Goal: Obtain resource: Download file/media

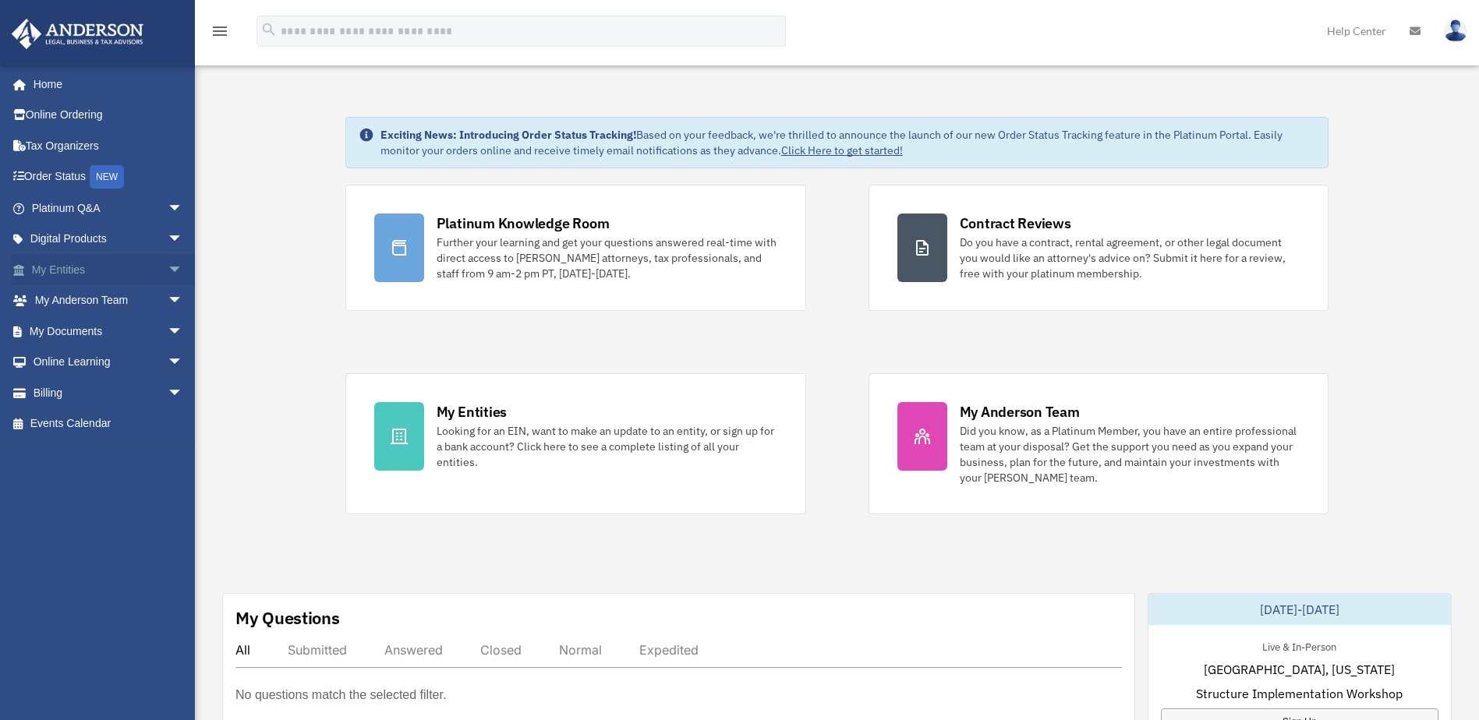
click at [168, 274] on span "arrow_drop_down" at bounding box center [183, 270] width 31 height 32
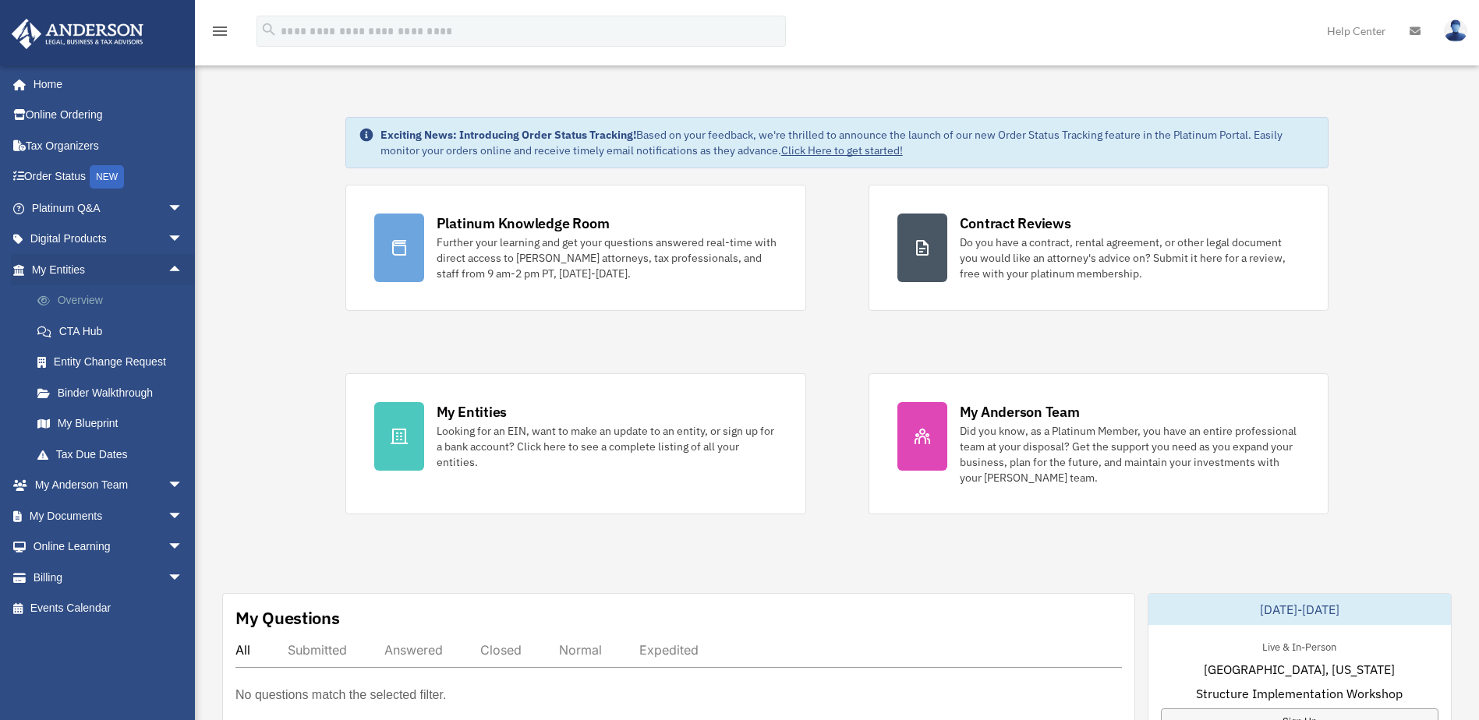
click at [98, 298] on link "Overview" at bounding box center [114, 300] width 185 height 31
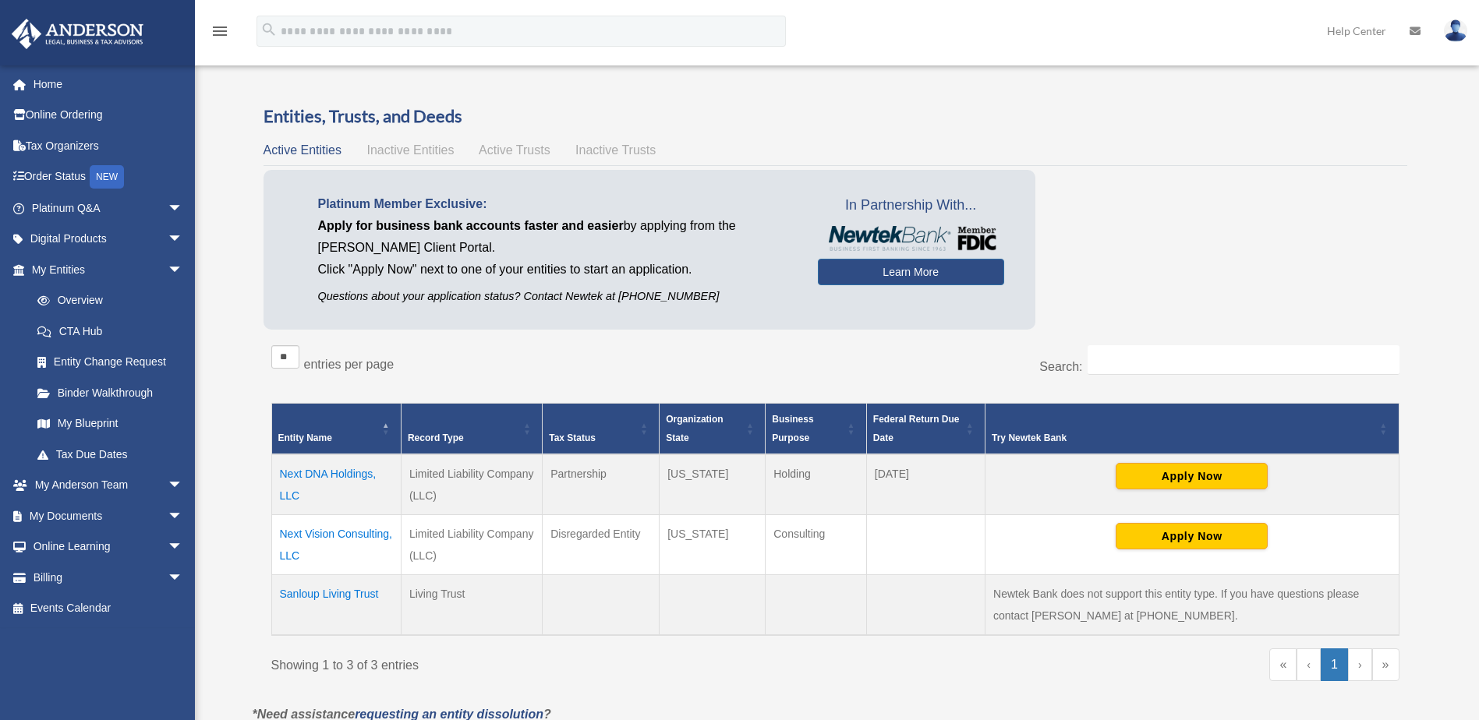
click at [332, 475] on td "Next DNA Holdings, LLC" at bounding box center [335, 484] width 129 height 61
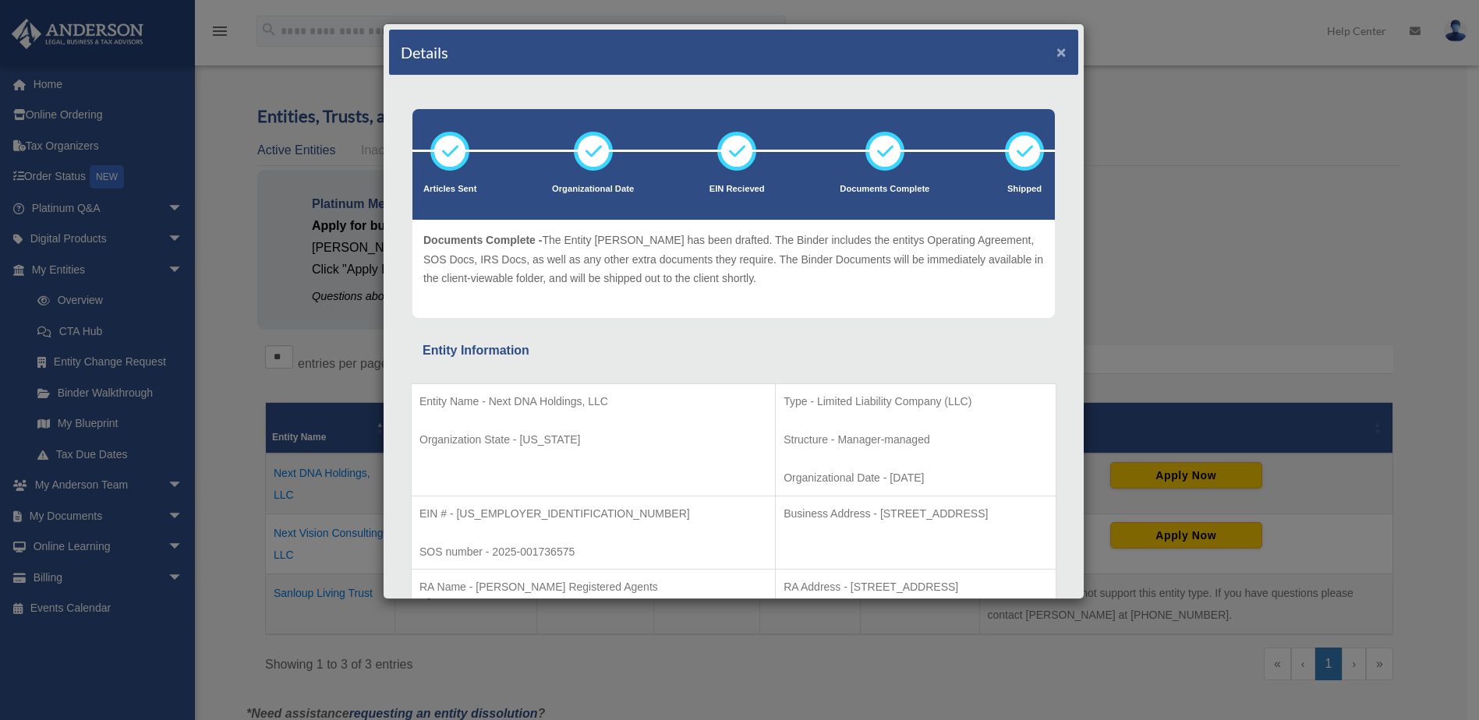
click at [1056, 48] on button "×" at bounding box center [1061, 52] width 10 height 16
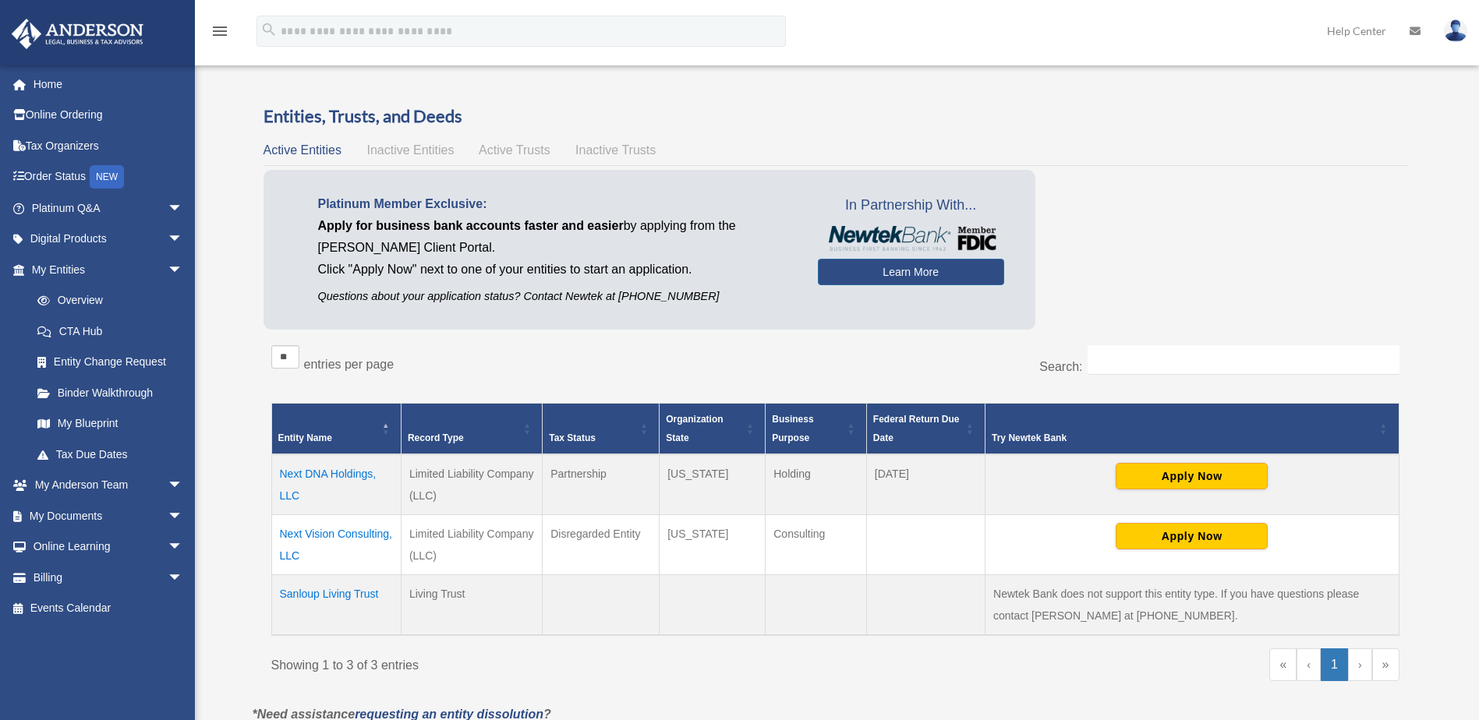
click at [347, 538] on td "Next Vision Consulting, LLC" at bounding box center [335, 544] width 129 height 60
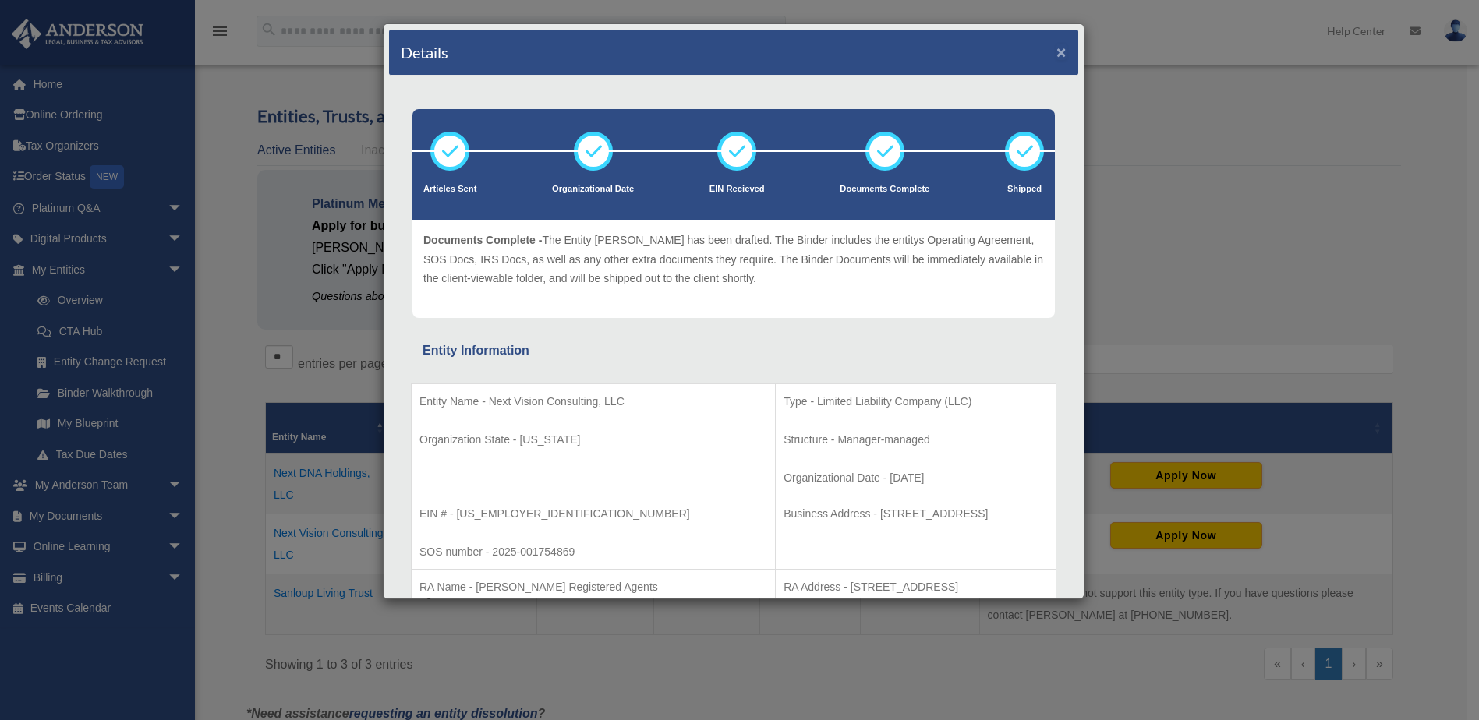
click at [1056, 51] on button "×" at bounding box center [1061, 52] width 10 height 16
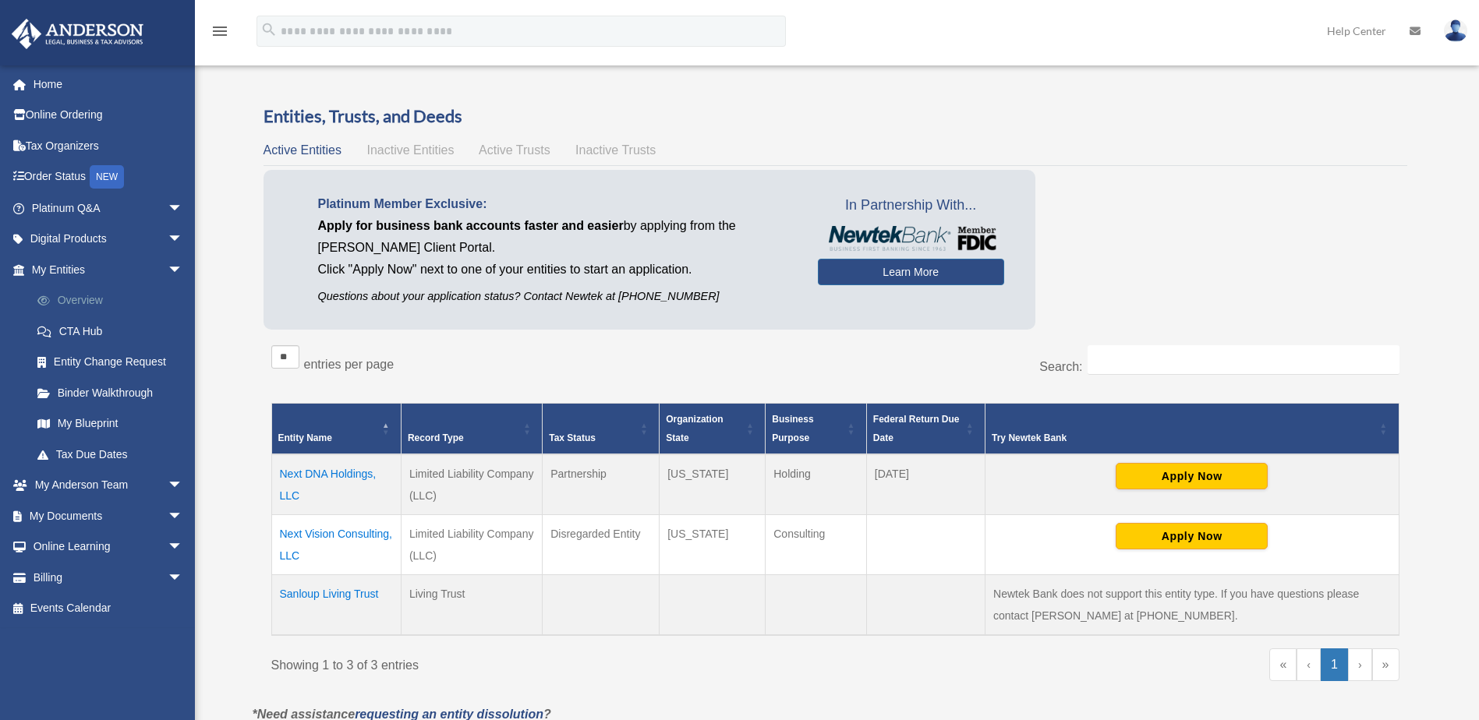
click at [82, 301] on link "Overview" at bounding box center [114, 300] width 185 height 31
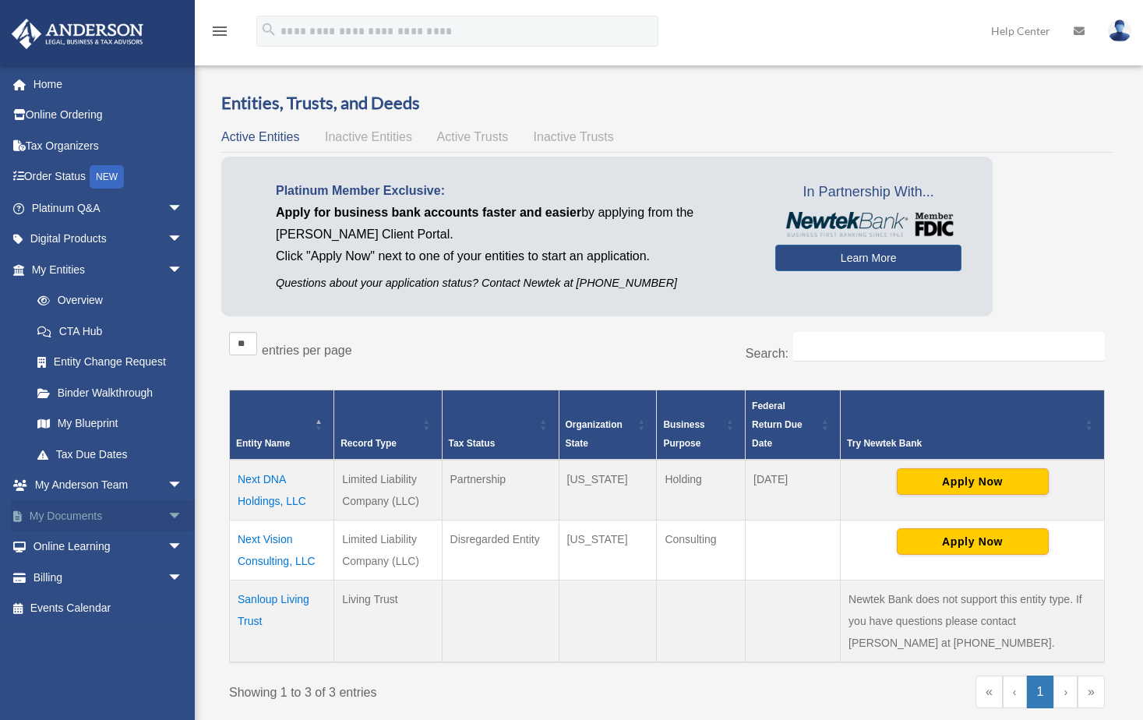
click at [98, 513] on link "My Documents arrow_drop_down" at bounding box center [109, 515] width 196 height 31
click at [168, 517] on span "arrow_drop_down" at bounding box center [183, 516] width 31 height 32
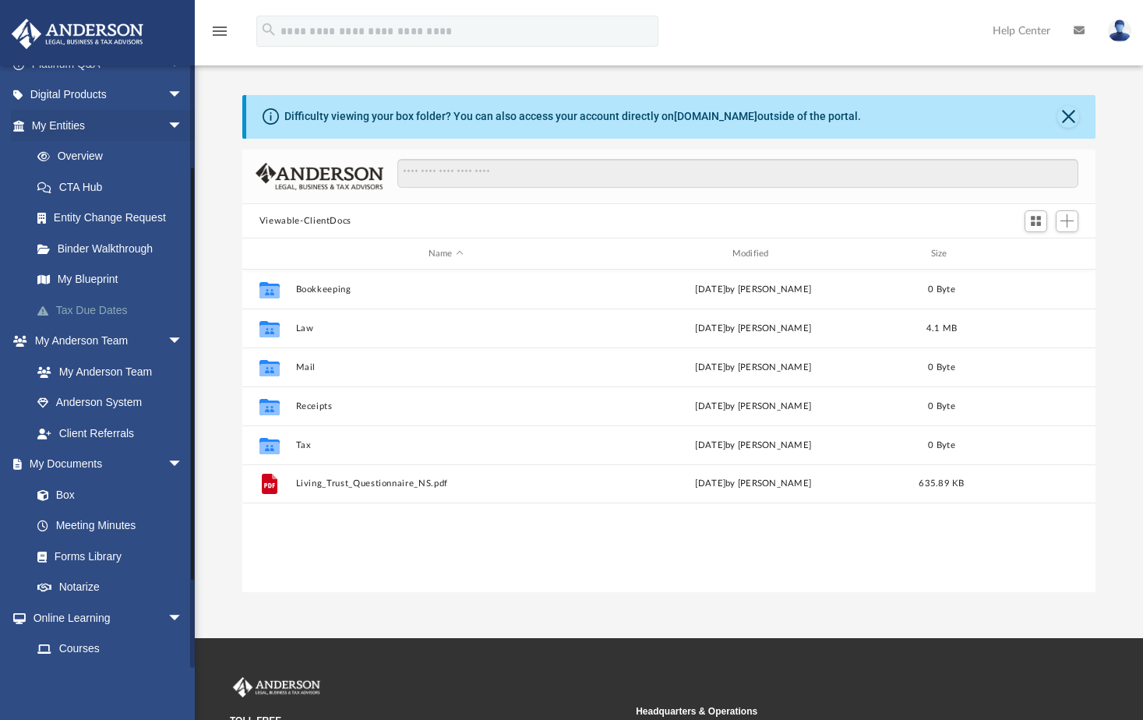
scroll to position [145, 0]
click at [69, 495] on link "Box" at bounding box center [114, 494] width 185 height 31
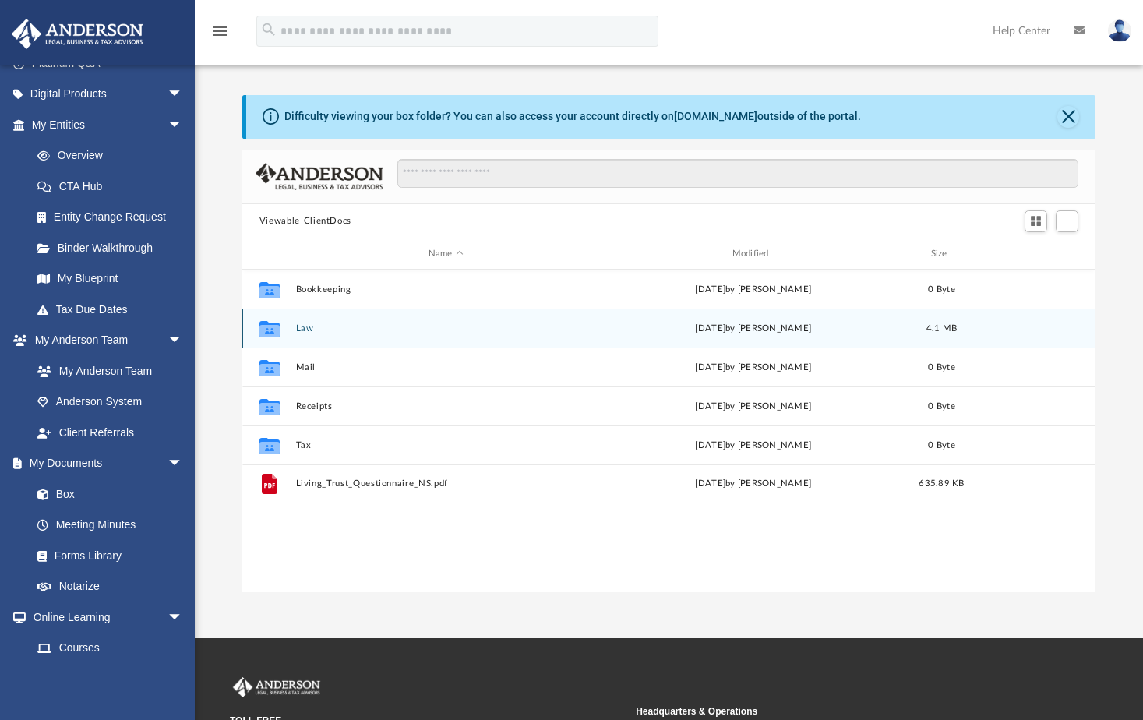
click at [294, 330] on div "Collaborated Folder Law [DATE] by [PERSON_NAME] 4.1 MB" at bounding box center [669, 328] width 854 height 39
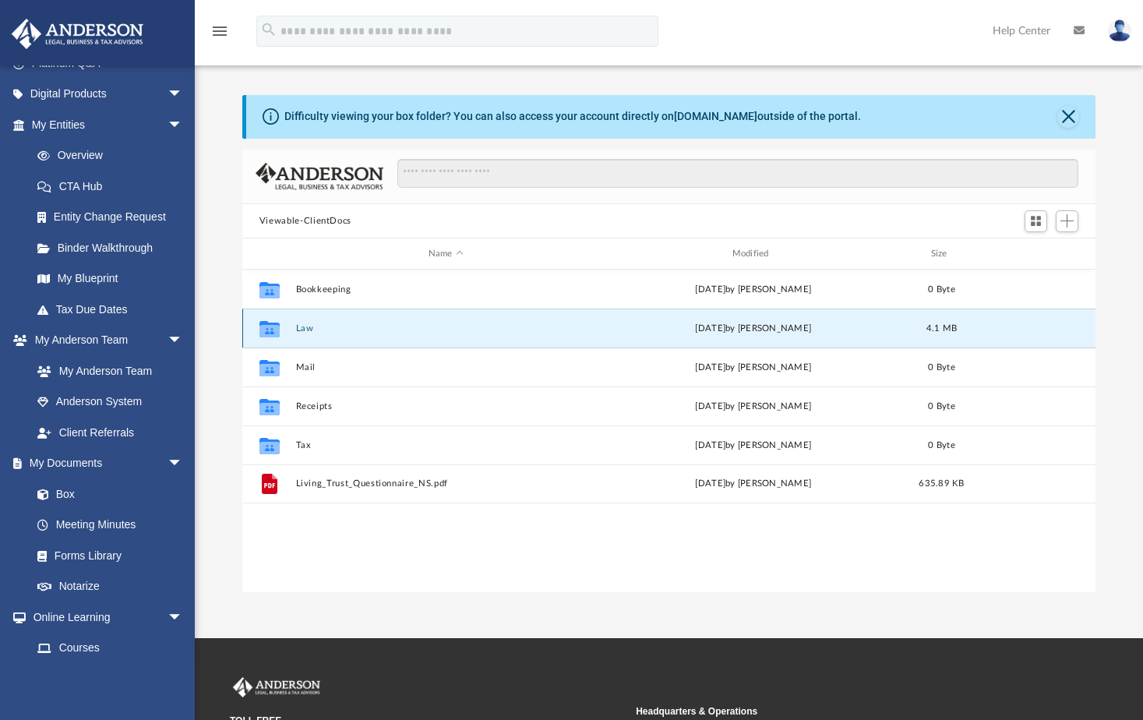
click at [305, 330] on button "Law" at bounding box center [445, 328] width 301 height 10
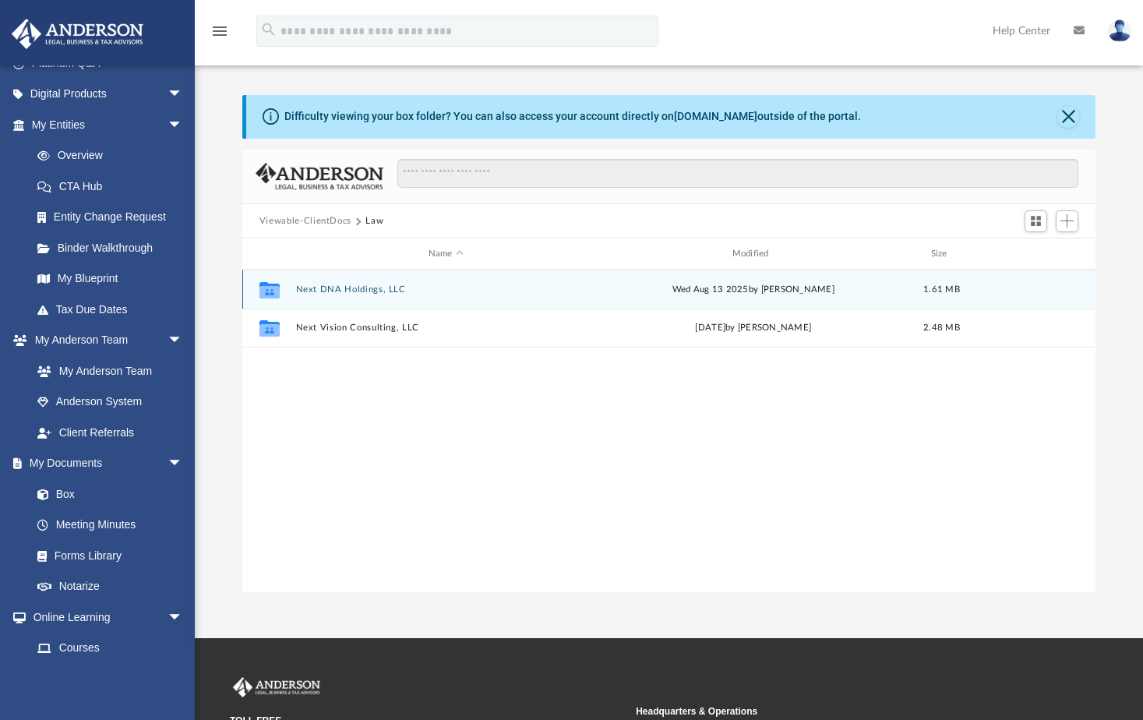
click at [368, 290] on button "Next DNA Holdings, LLC" at bounding box center [445, 290] width 301 height 10
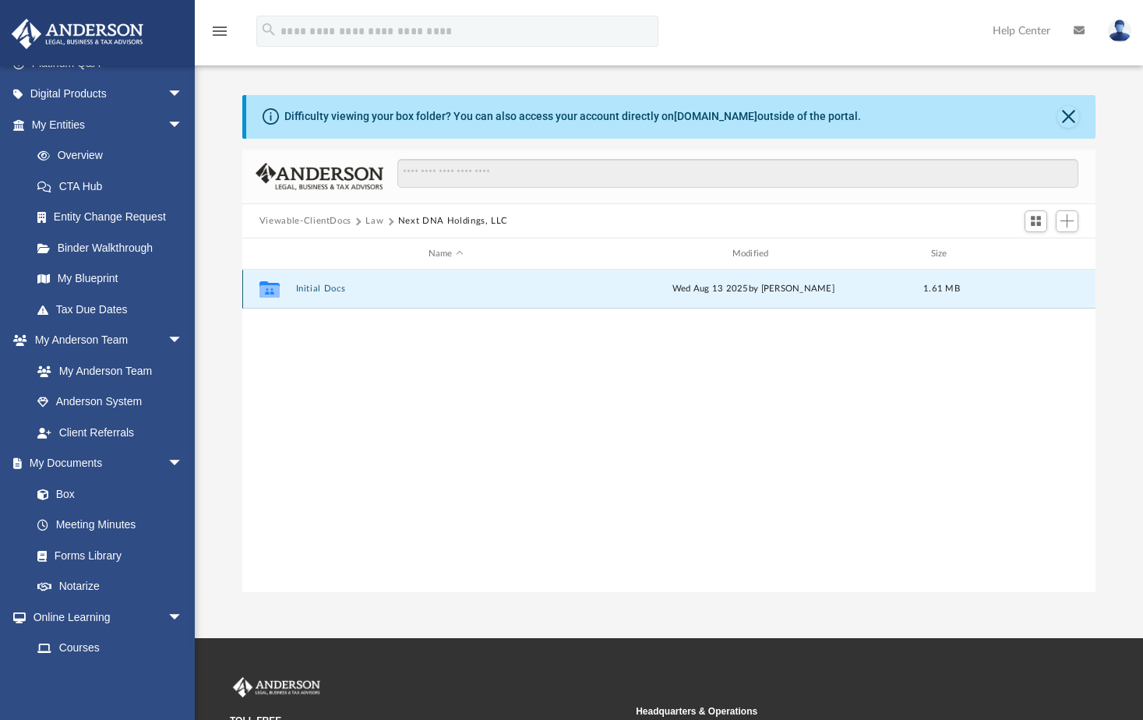
click at [315, 289] on button "Initial Docs" at bounding box center [445, 290] width 301 height 10
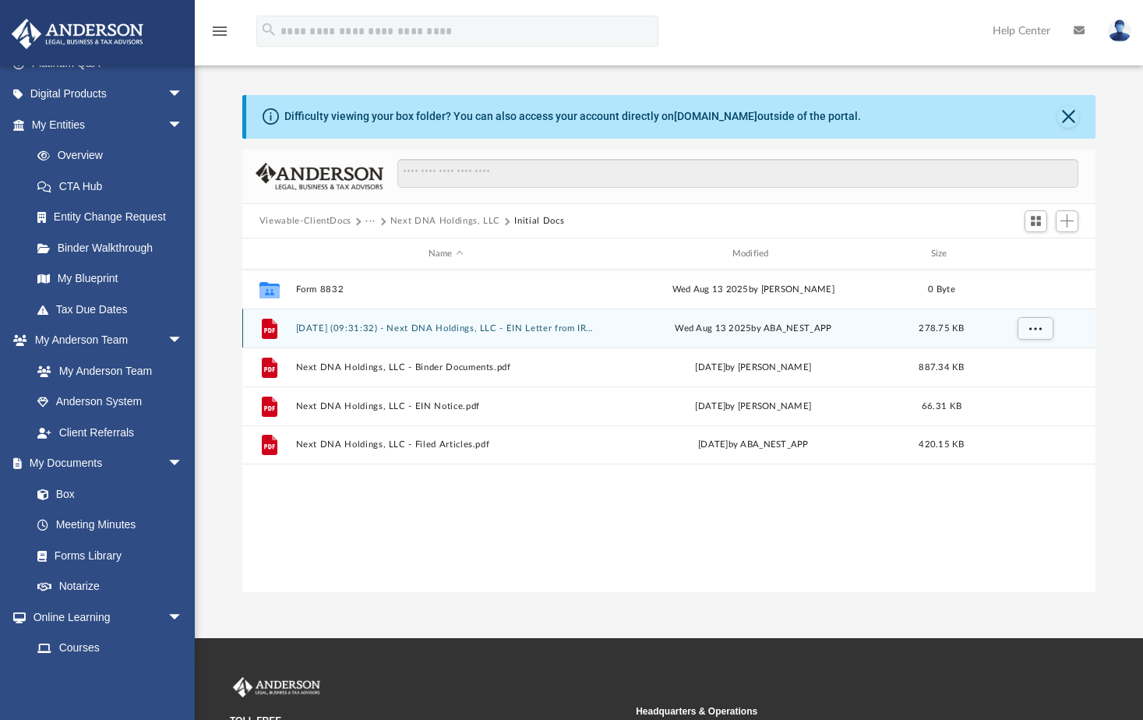
click at [391, 330] on button "[DATE] (09:31:32) - Next DNA Holdings, LLC - EIN Letter from IRS.pdf" at bounding box center [445, 328] width 301 height 10
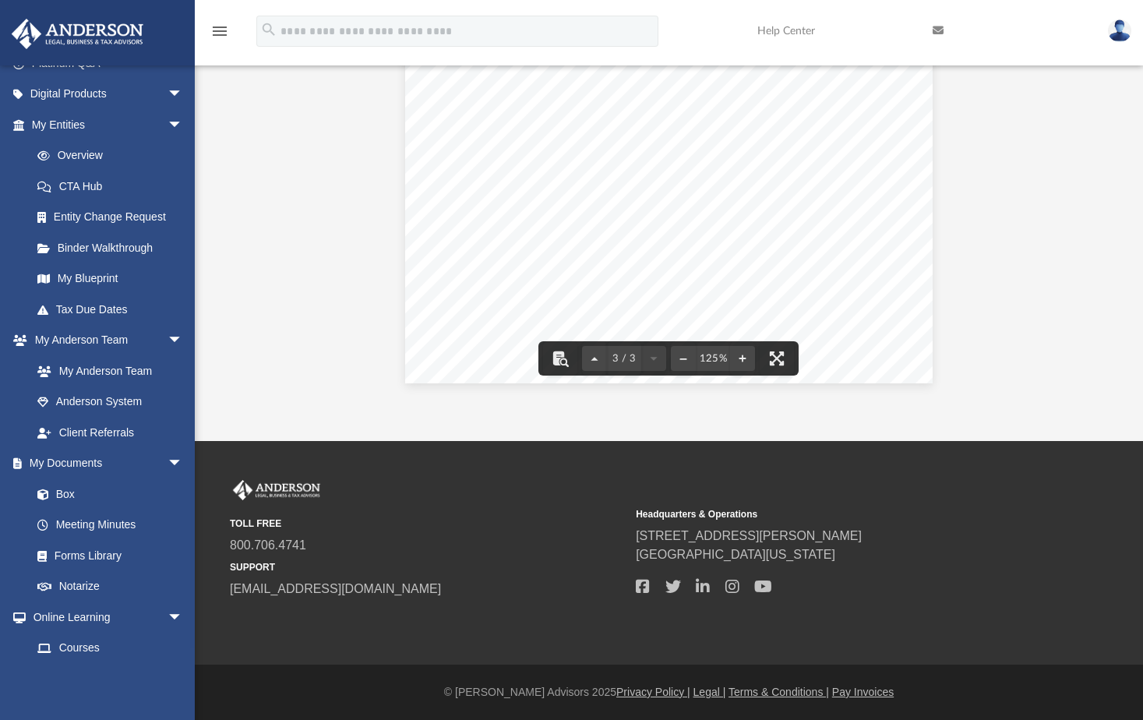
scroll to position [0, 0]
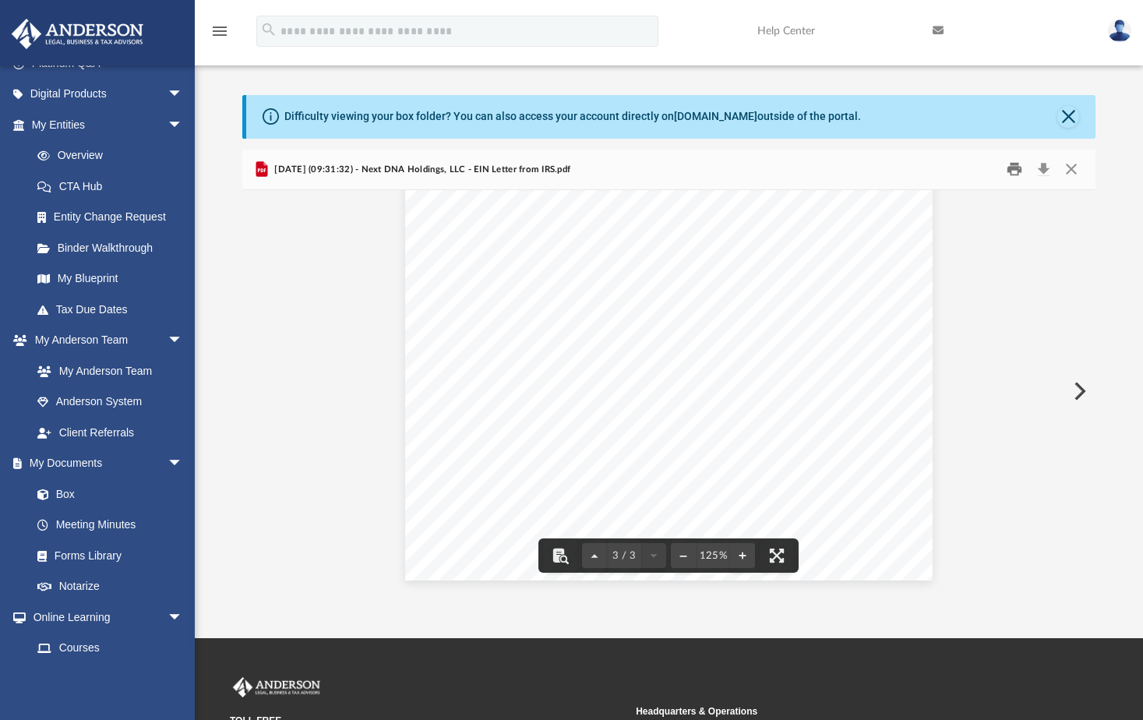
click at [1019, 166] on button "Print" at bounding box center [1014, 169] width 31 height 24
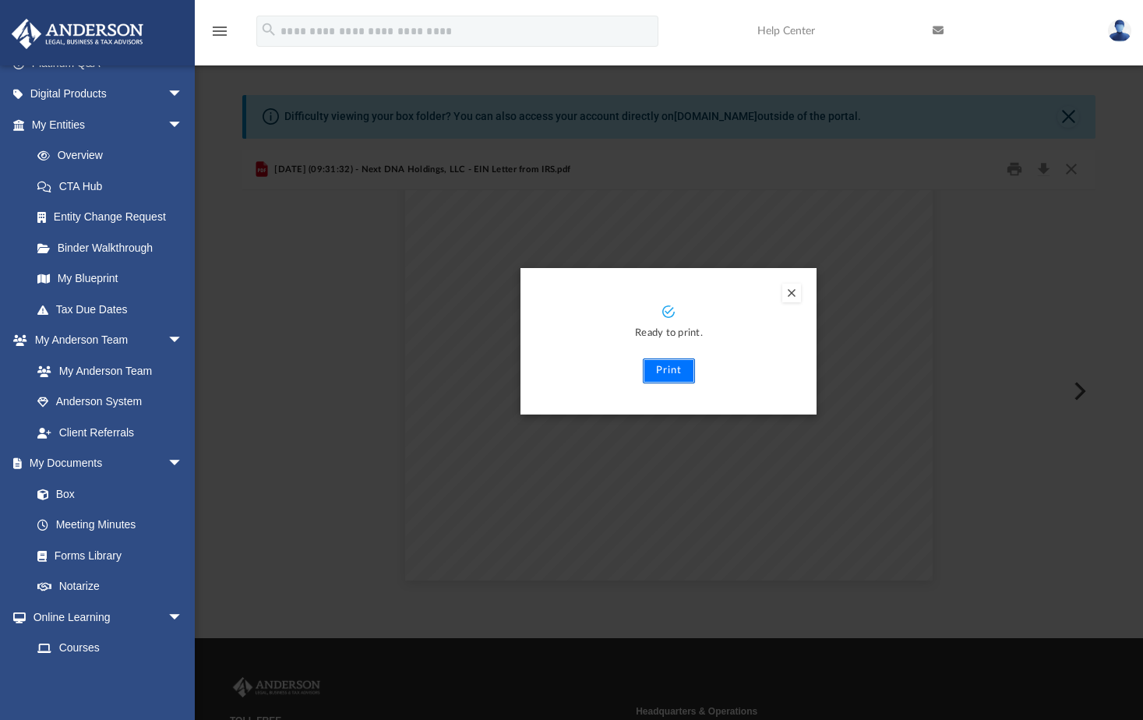
click at [660, 372] on button "Print" at bounding box center [669, 371] width 52 height 25
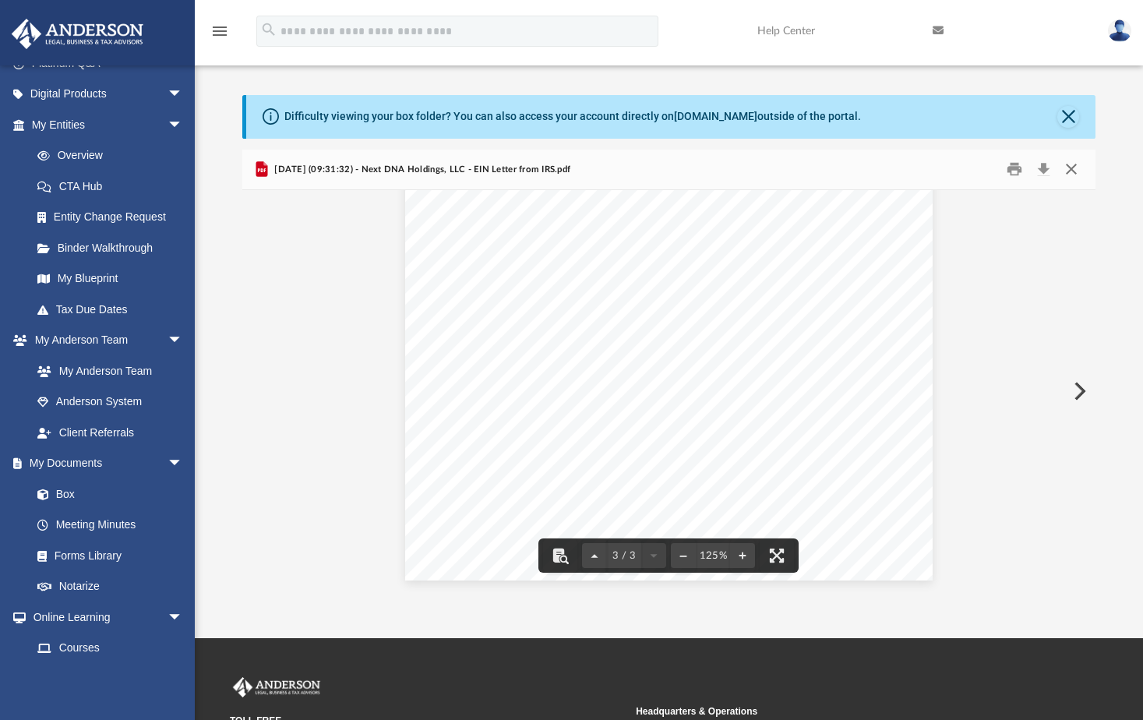
click at [1079, 166] on button "Close" at bounding box center [1072, 169] width 28 height 24
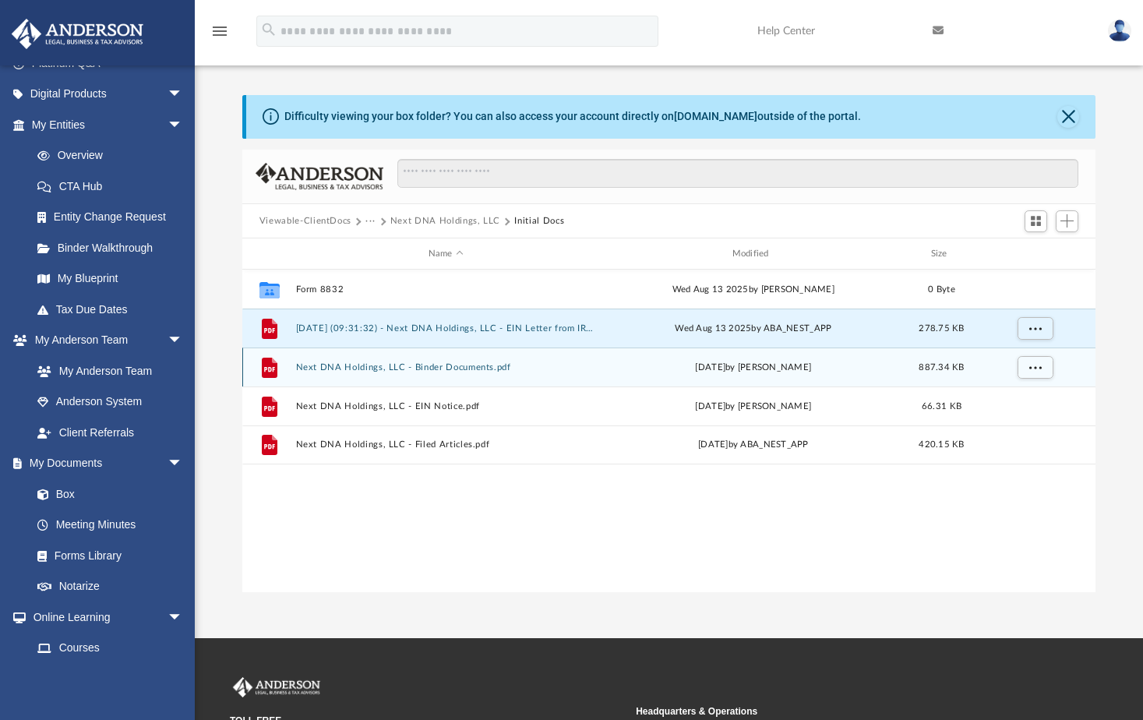
click at [372, 376] on div "File Next DNA Holdings, LLC - Binder Documents.pdf [DATE] by [PERSON_NAME] 887.…" at bounding box center [669, 367] width 854 height 39
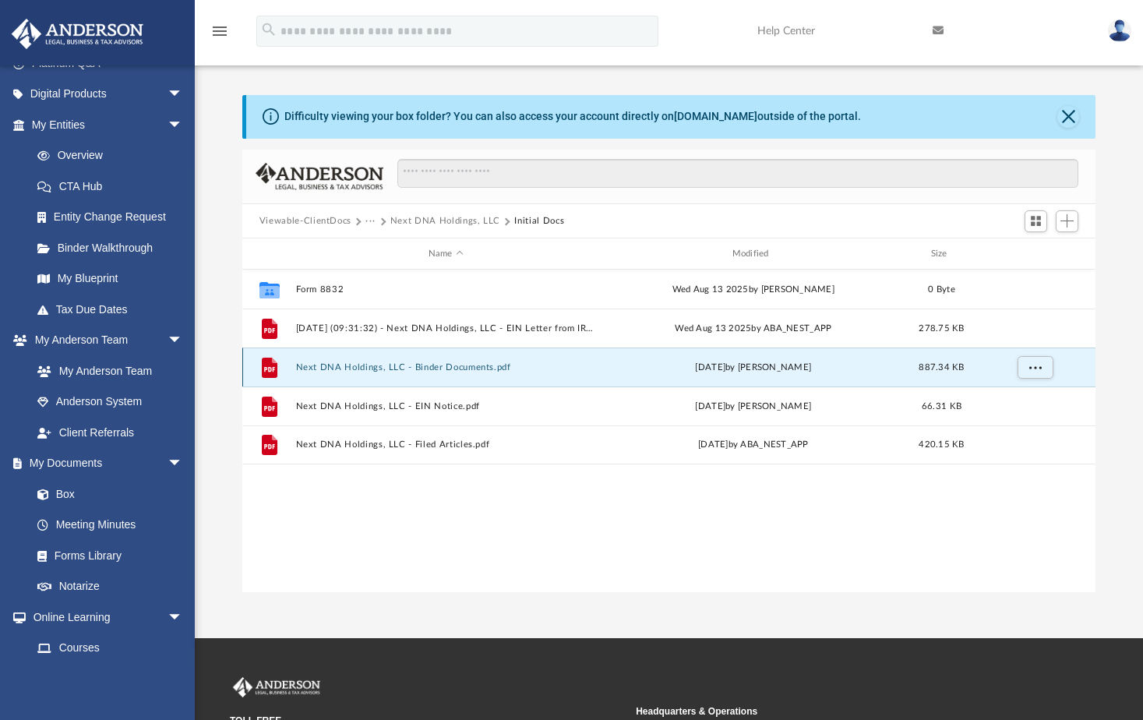
click at [349, 366] on button "Next DNA Holdings, LLC - Binder Documents.pdf" at bounding box center [445, 367] width 301 height 10
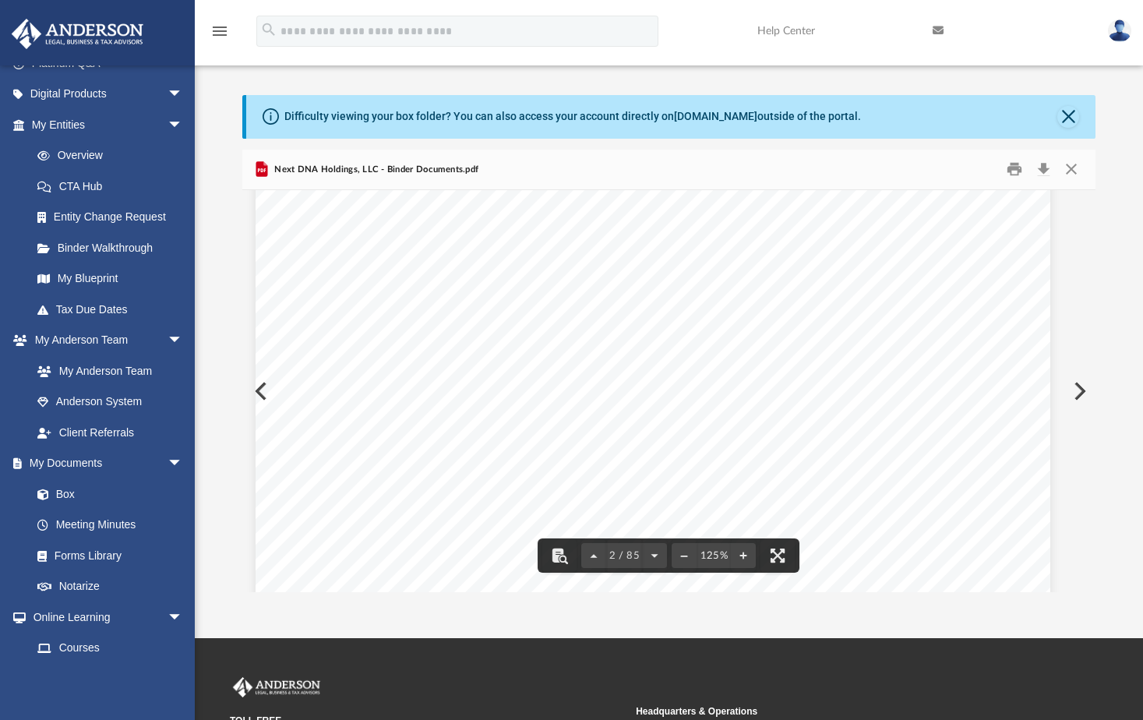
scroll to position [1147, 16]
click at [1005, 168] on button "Print" at bounding box center [1014, 169] width 31 height 24
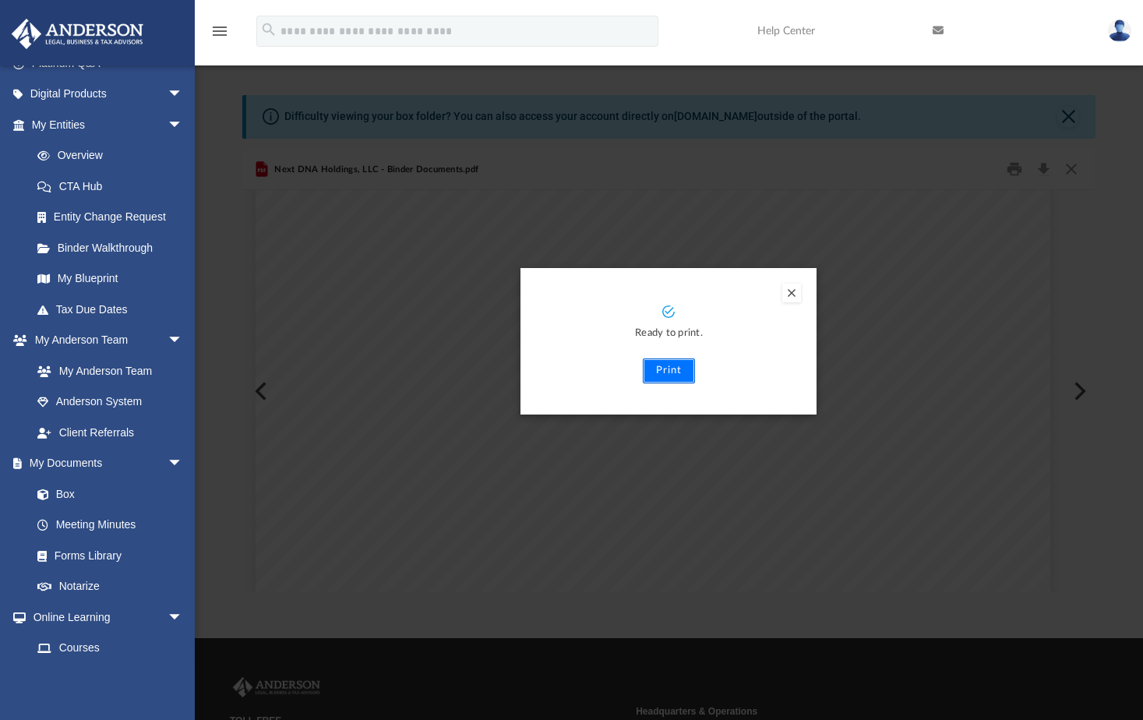
click at [673, 375] on button "Print" at bounding box center [669, 371] width 52 height 25
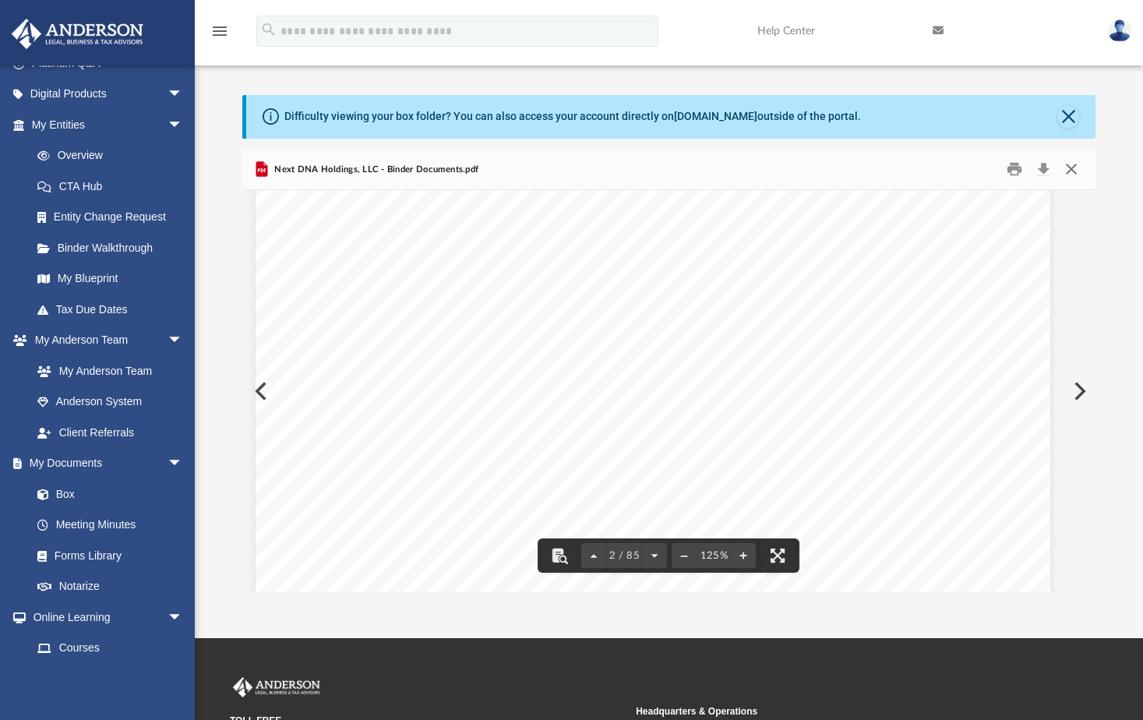
click at [1073, 168] on button "Close" at bounding box center [1072, 169] width 28 height 24
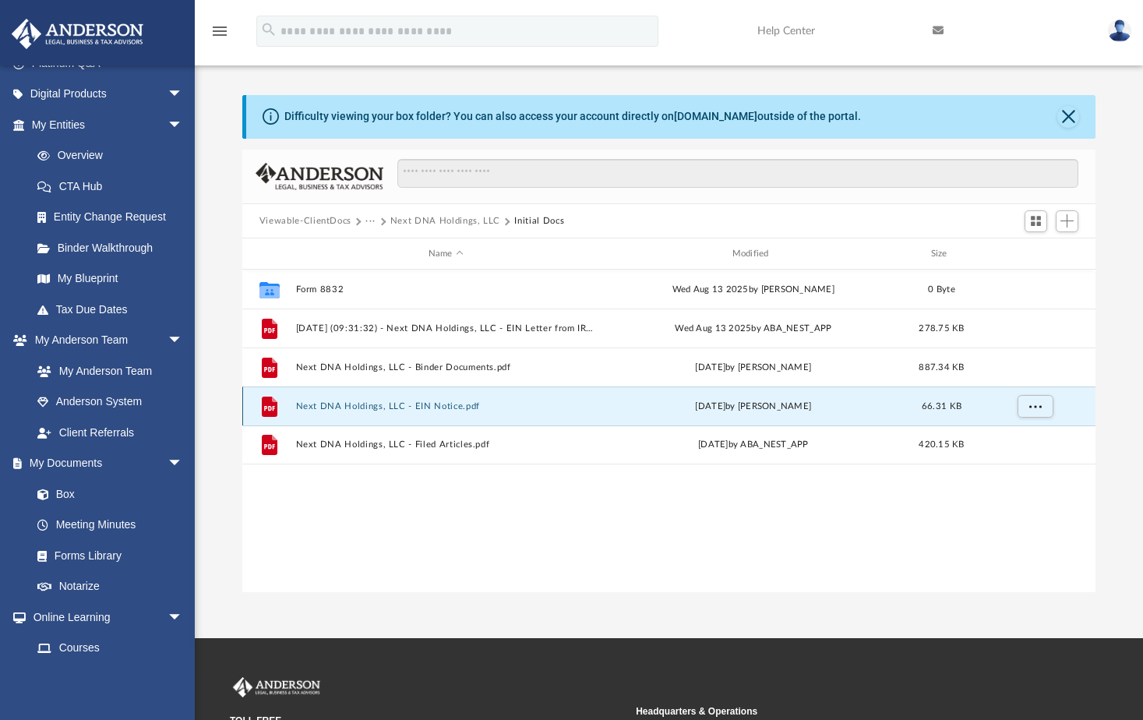
click at [379, 406] on button "Next DNA Holdings, LLC - EIN Notice.pdf" at bounding box center [445, 406] width 301 height 10
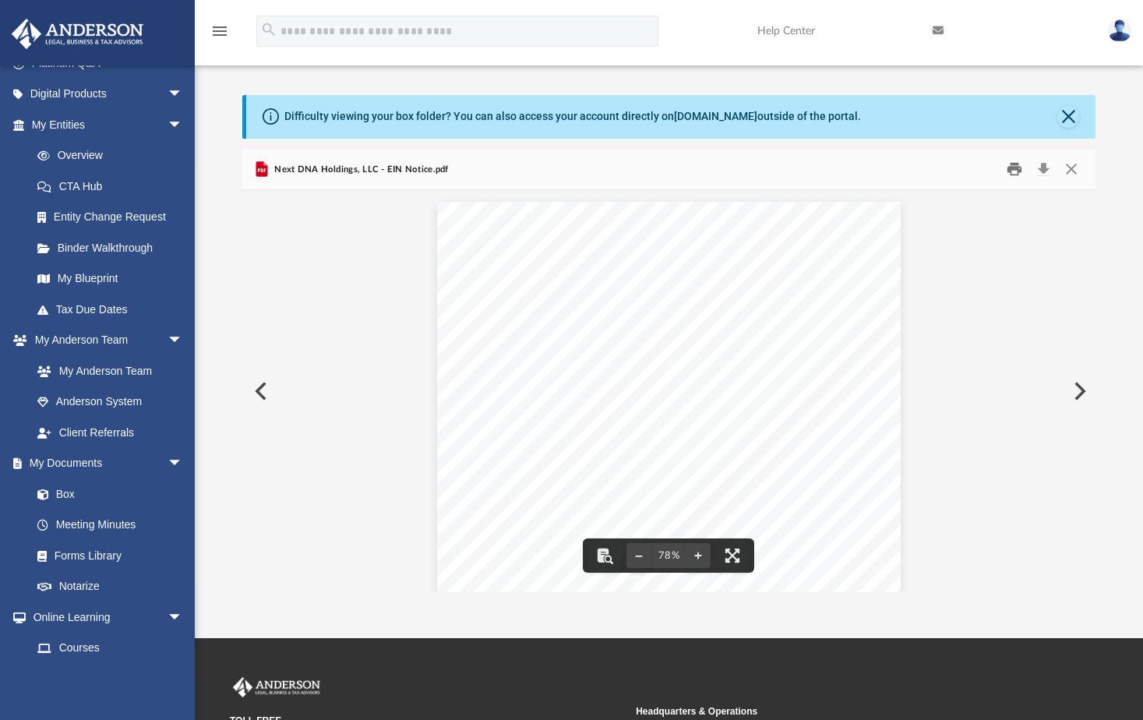
click at [1009, 169] on button "Print" at bounding box center [1014, 169] width 31 height 24
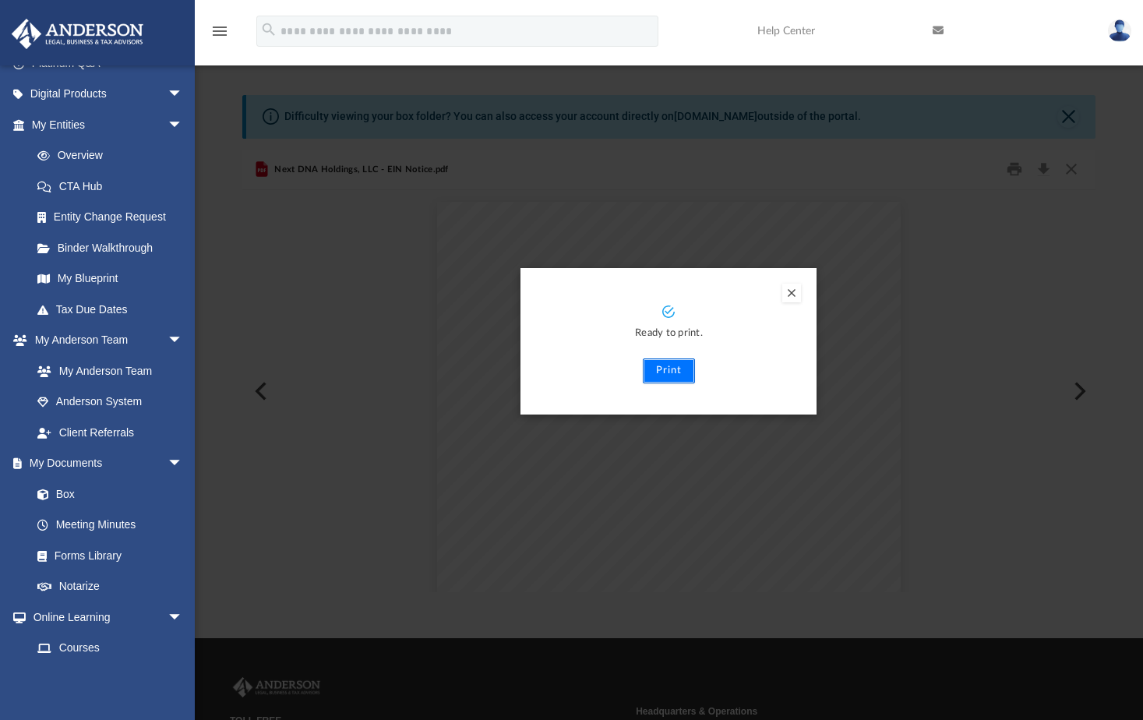
click at [673, 371] on button "Print" at bounding box center [669, 371] width 52 height 25
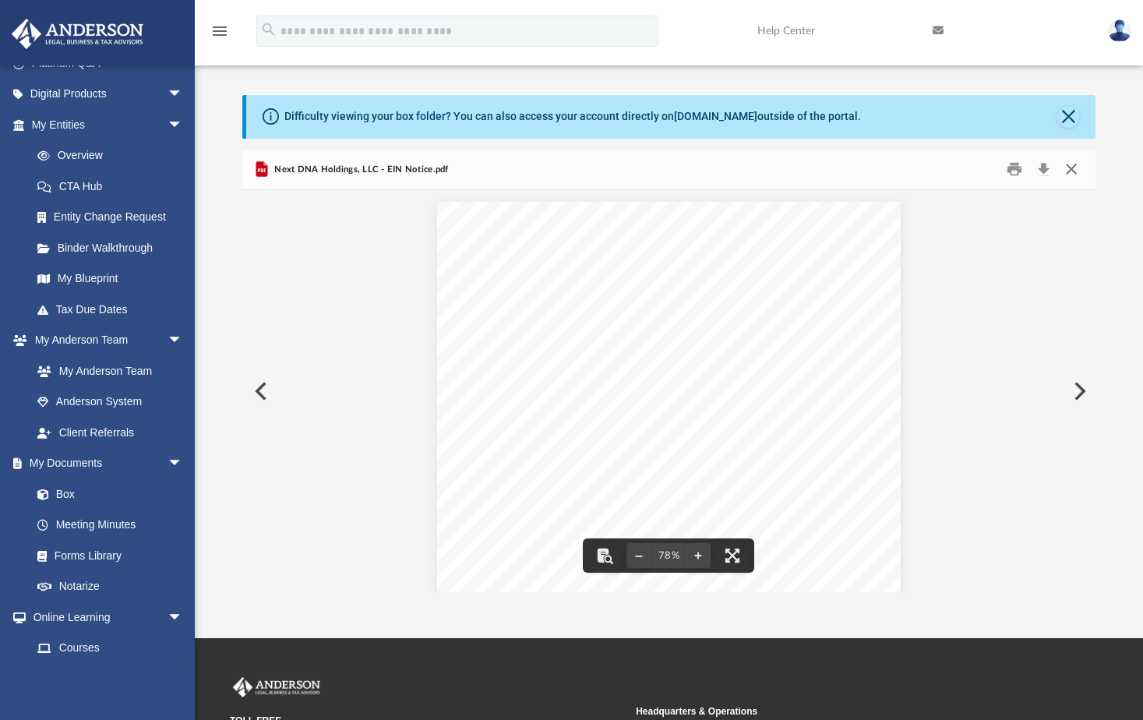
click at [1072, 164] on button "Close" at bounding box center [1072, 169] width 28 height 24
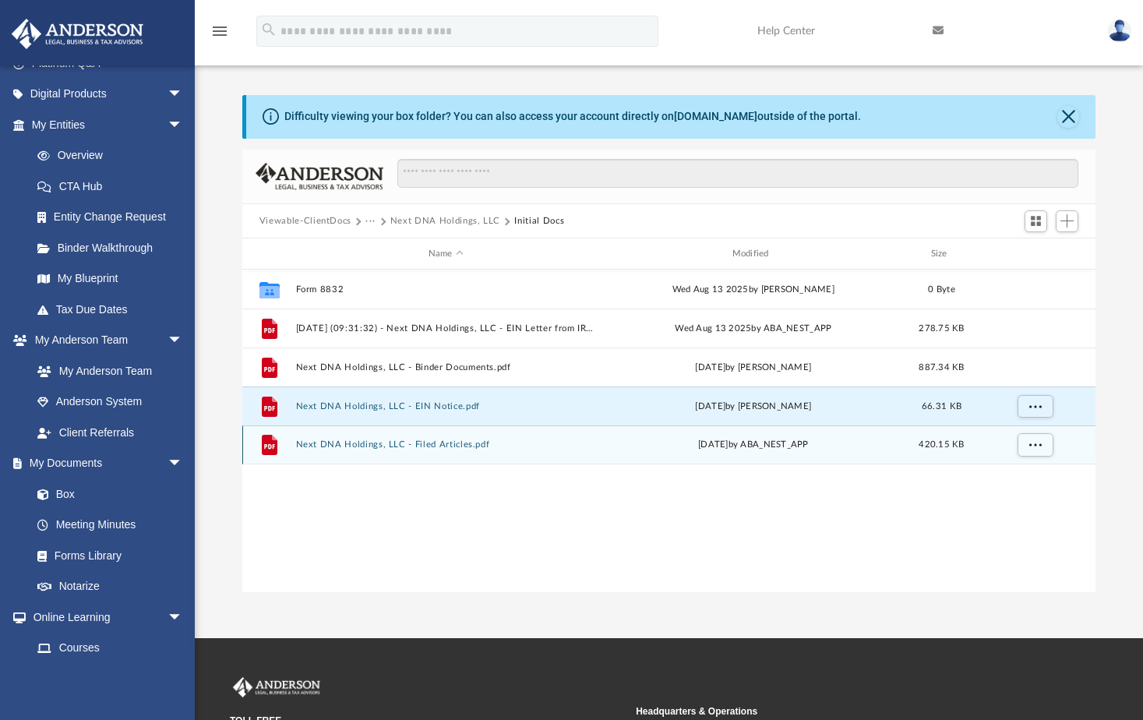
click at [405, 447] on button "Next DNA Holdings, LLC - Filed Articles.pdf" at bounding box center [445, 445] width 301 height 10
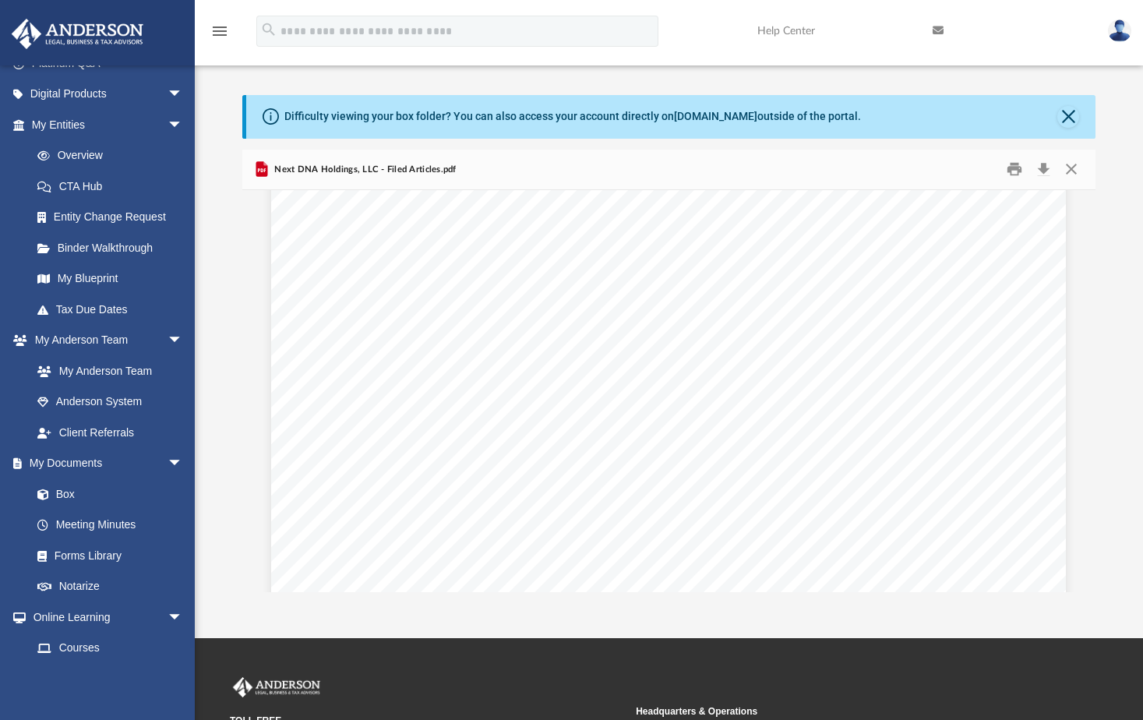
scroll to position [3807, 0]
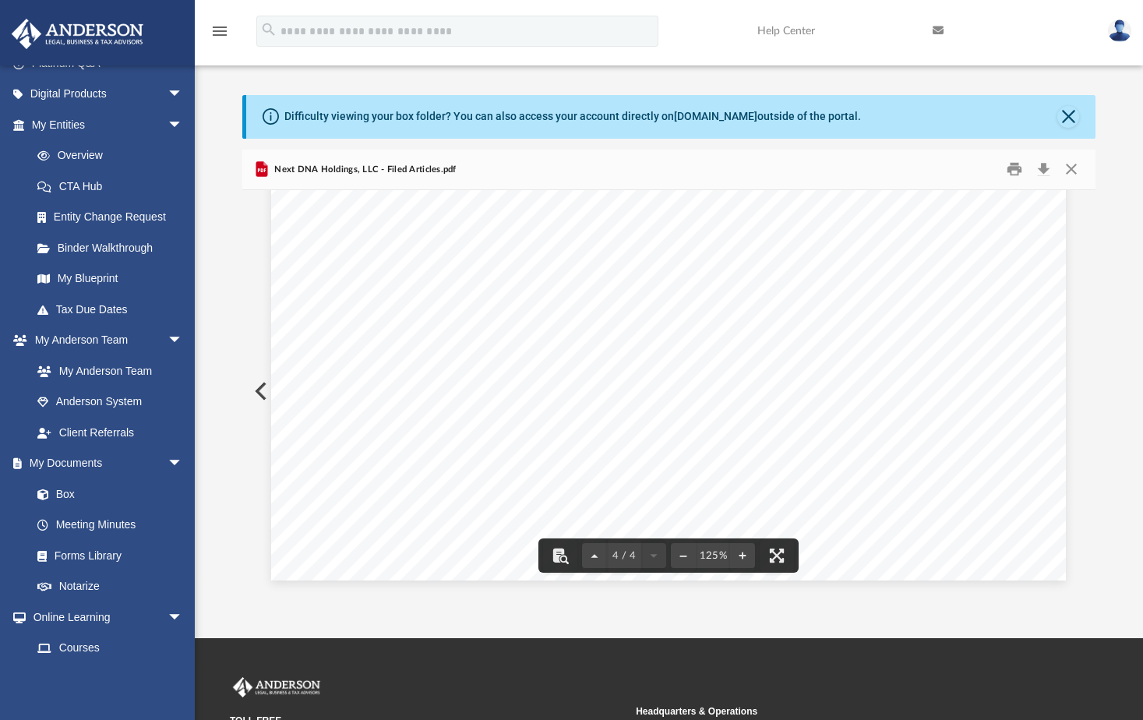
drag, startPoint x: 642, startPoint y: 631, endPoint x: 788, endPoint y: 212, distance: 443.5
click at [788, 212] on div "App [PERSON_NAME][EMAIL_ADDRESS][DOMAIN_NAME] Sign Out [PERSON_NAME][EMAIL_ADDR…" at bounding box center [571, 319] width 1143 height 638
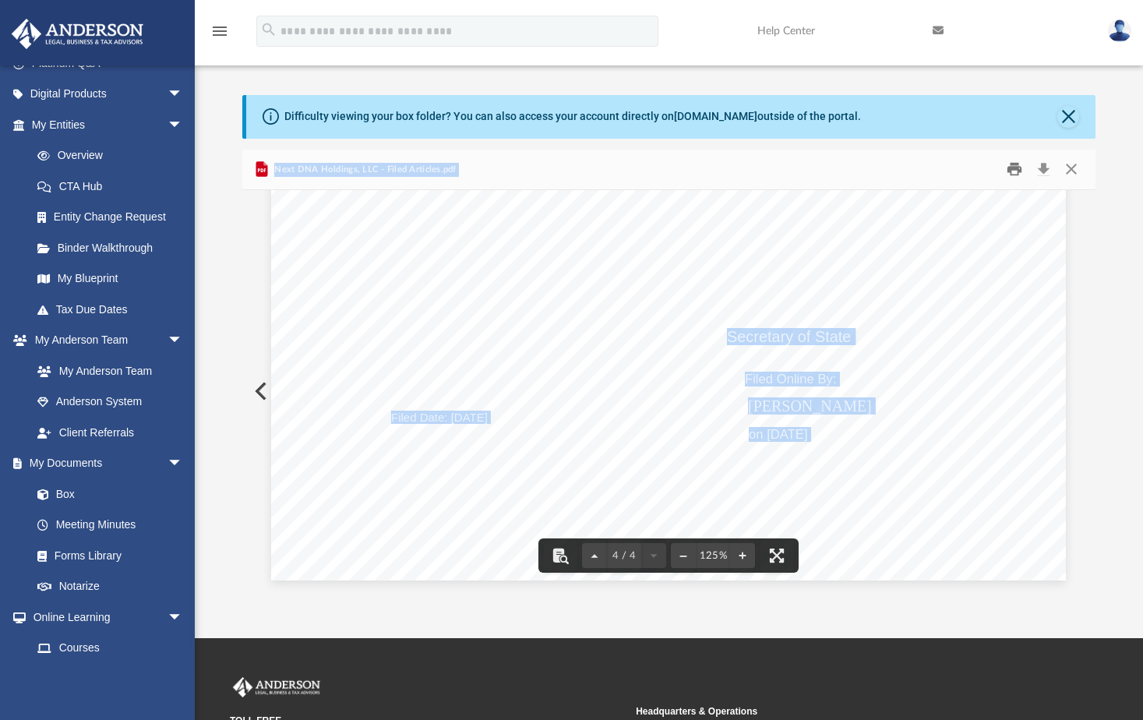
drag, startPoint x: 788, startPoint y: 212, endPoint x: 1009, endPoint y: 164, distance: 225.8
click at [1009, 164] on button "Print" at bounding box center [1014, 169] width 31 height 24
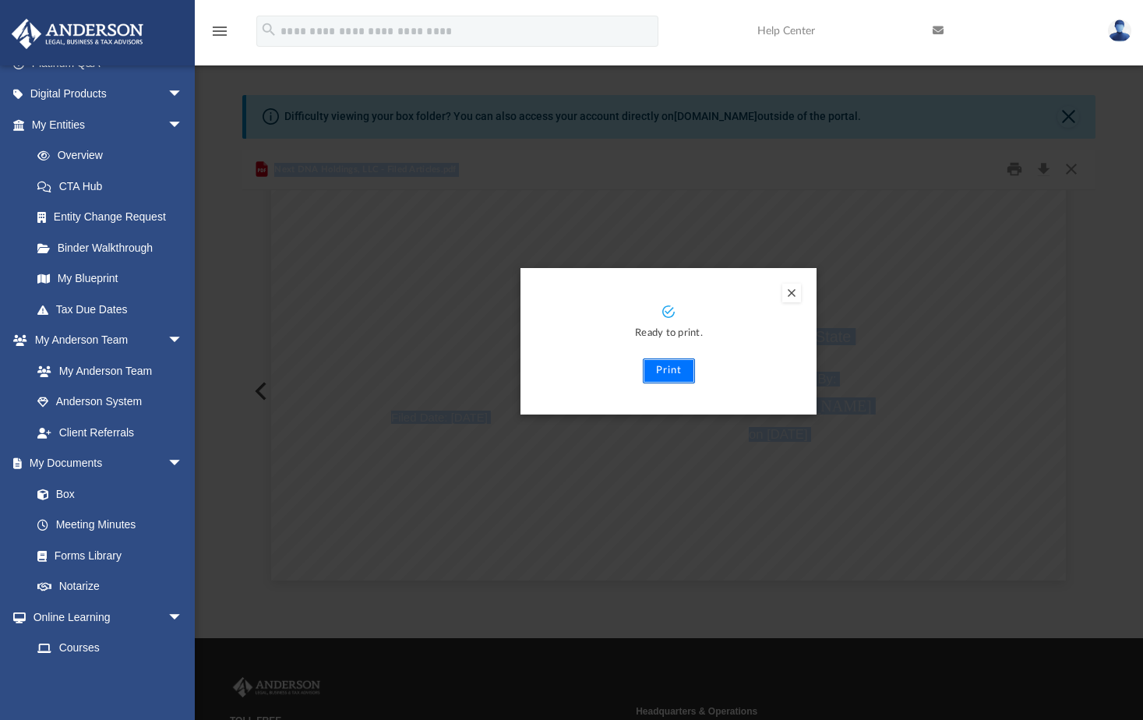
click at [666, 375] on button "Print" at bounding box center [669, 371] width 52 height 25
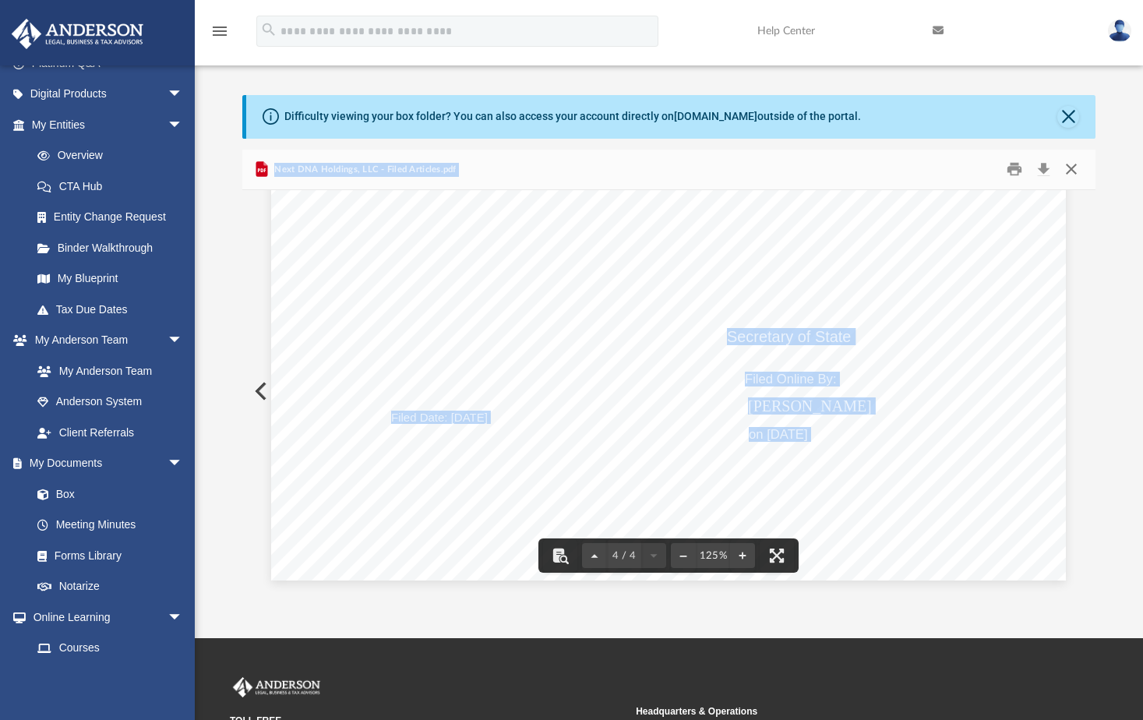
click at [1073, 174] on button "Close" at bounding box center [1072, 169] width 28 height 24
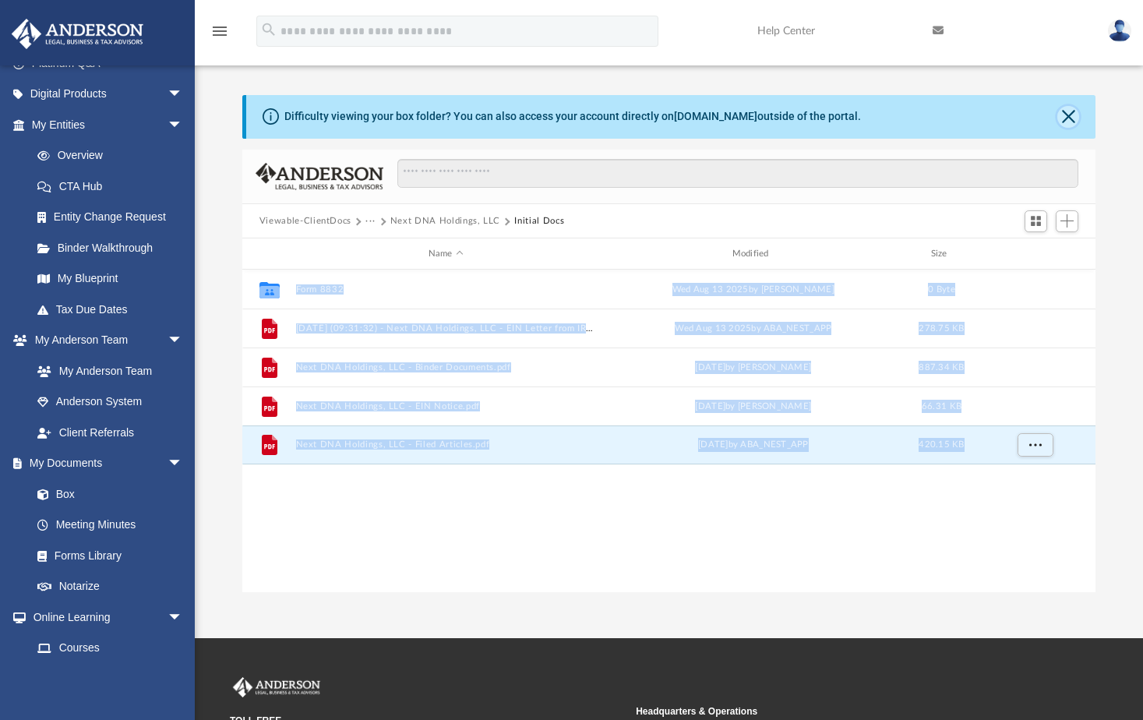
click at [1069, 111] on button "Close" at bounding box center [1069, 117] width 22 height 22
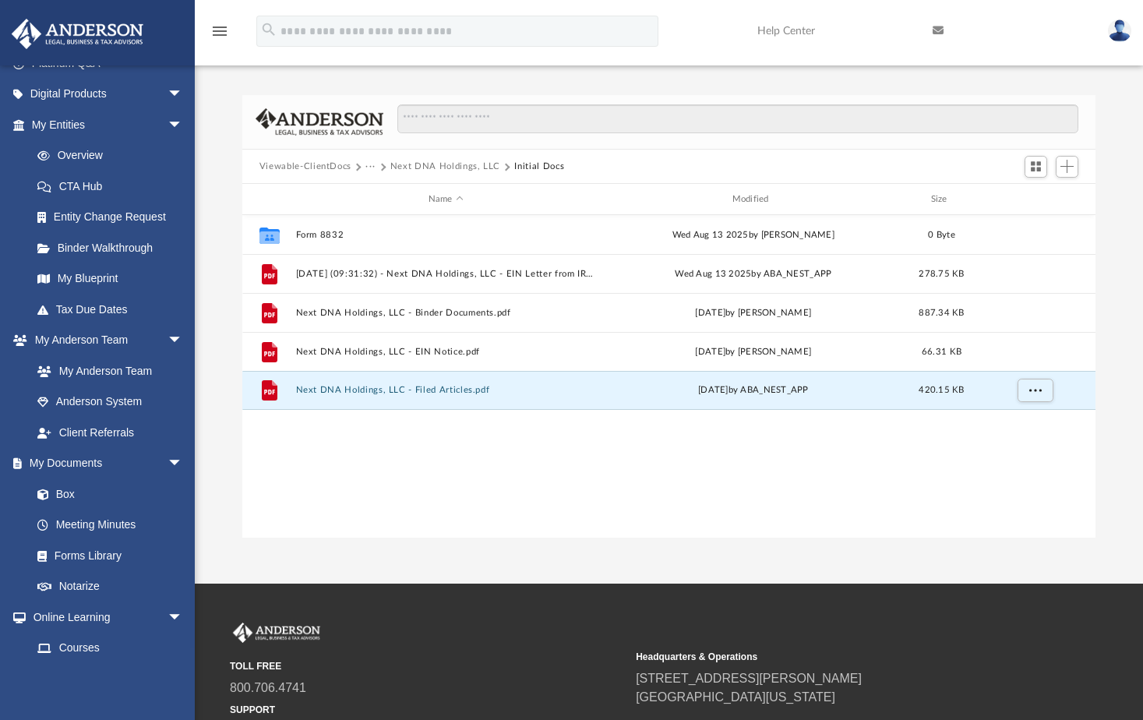
click at [841, 486] on div "Collaborated Folder Form 8832 [DATE] by [PERSON_NAME] 0 Byte File [DATE] (09:31…" at bounding box center [669, 376] width 854 height 323
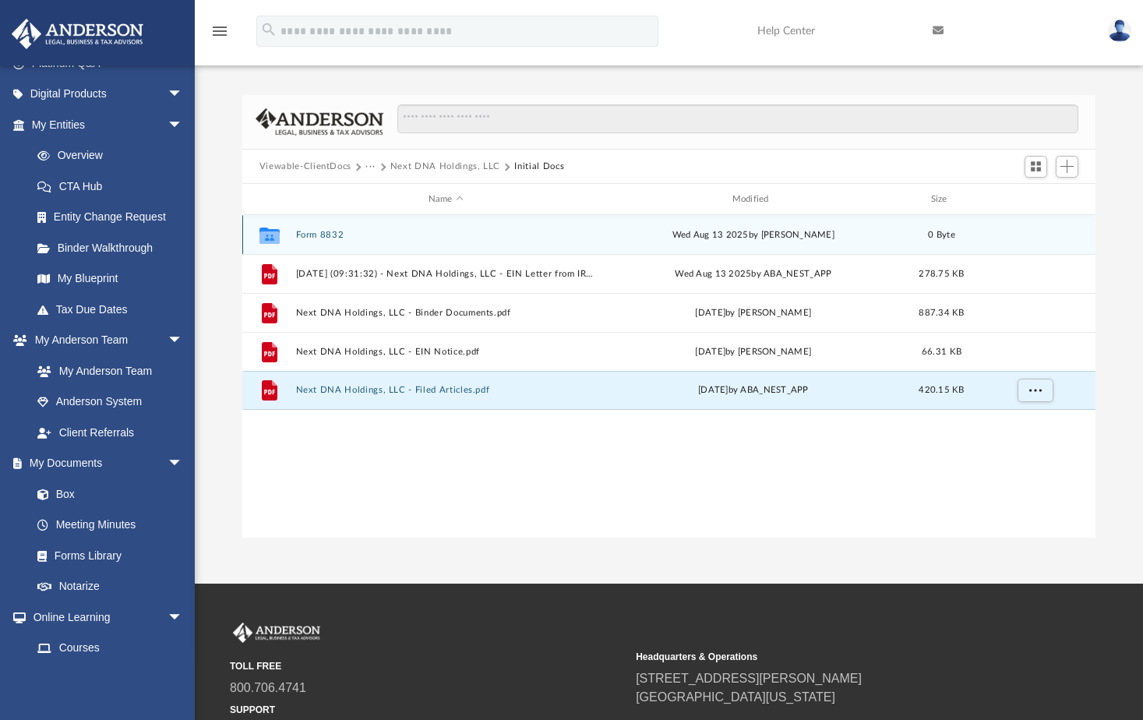
click at [318, 235] on button "Form 8832" at bounding box center [445, 235] width 301 height 10
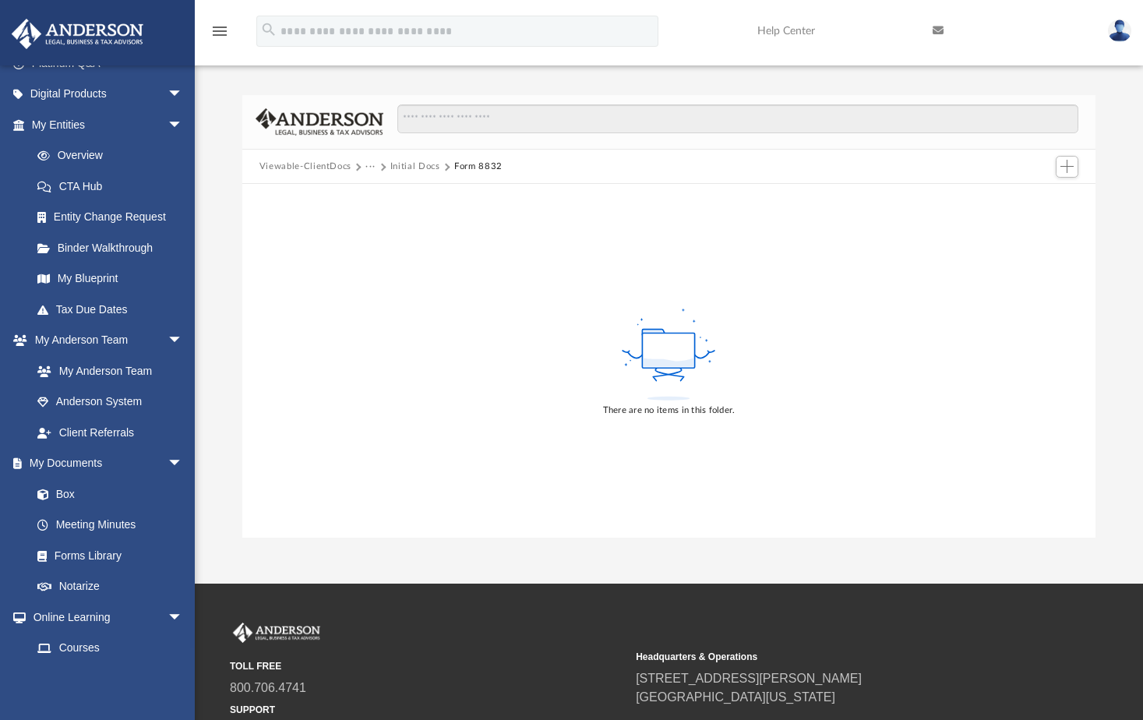
click at [405, 165] on button "Initial Docs" at bounding box center [416, 167] width 50 height 14
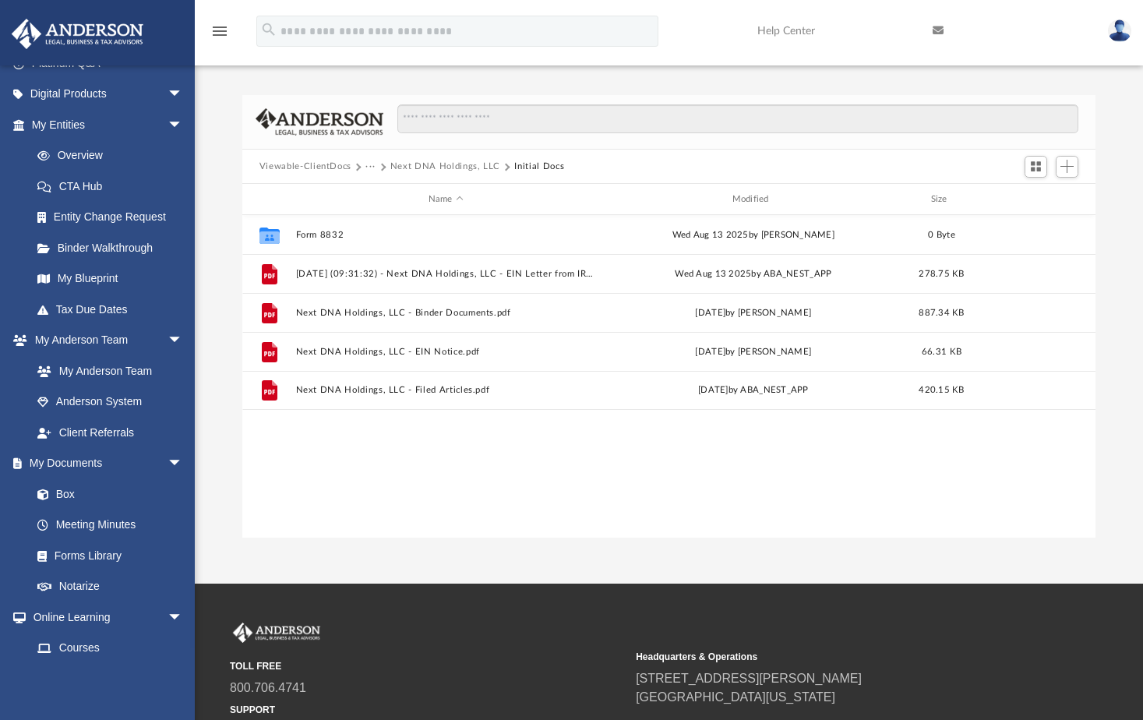
scroll to position [343, 843]
click at [311, 173] on button "Viewable-ClientDocs" at bounding box center [306, 167] width 92 height 14
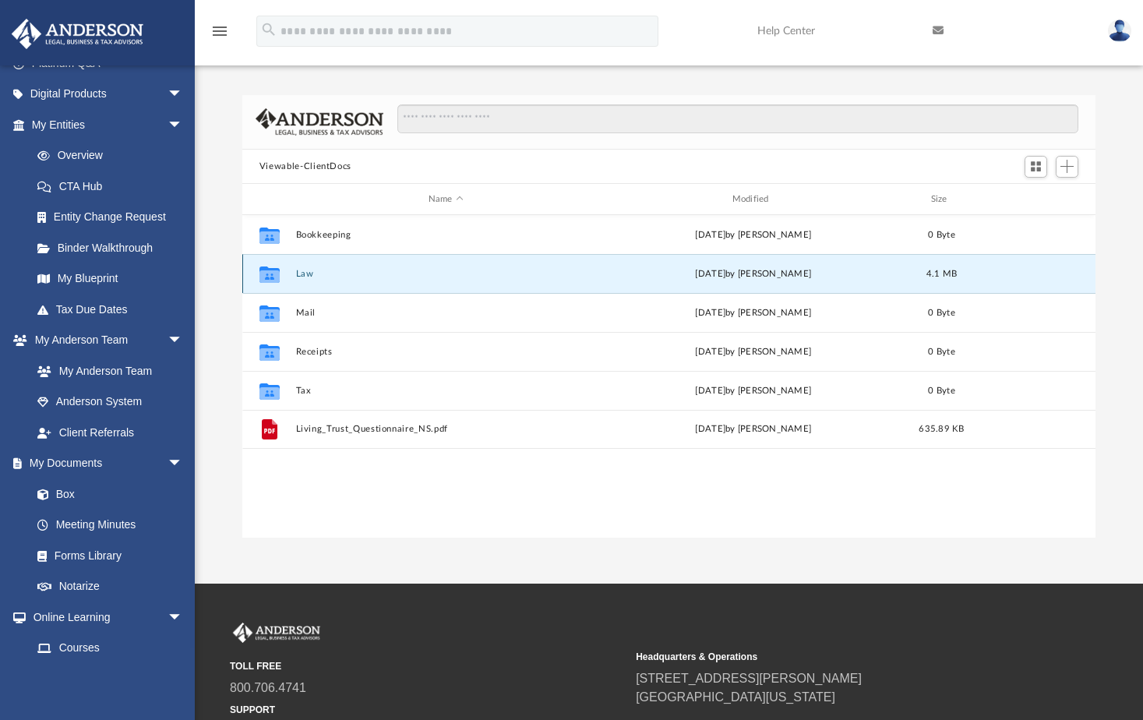
click at [306, 276] on button "Law" at bounding box center [445, 274] width 301 height 10
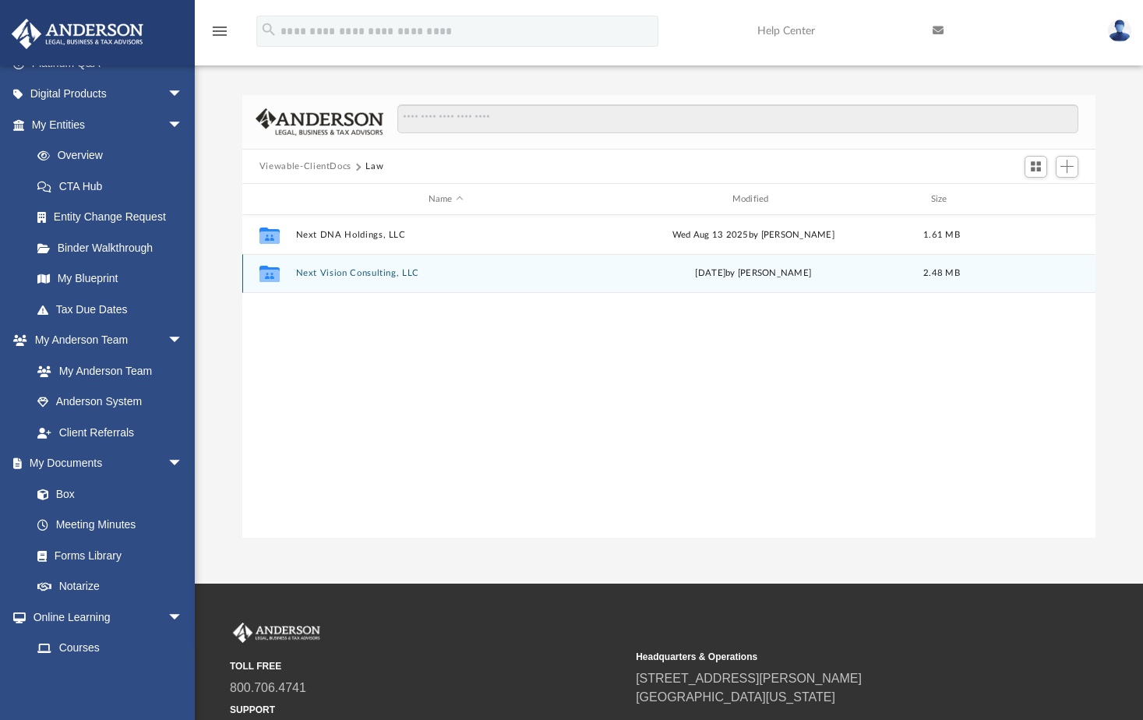
click at [340, 275] on button "Next Vision Consulting, LLC" at bounding box center [445, 274] width 301 height 10
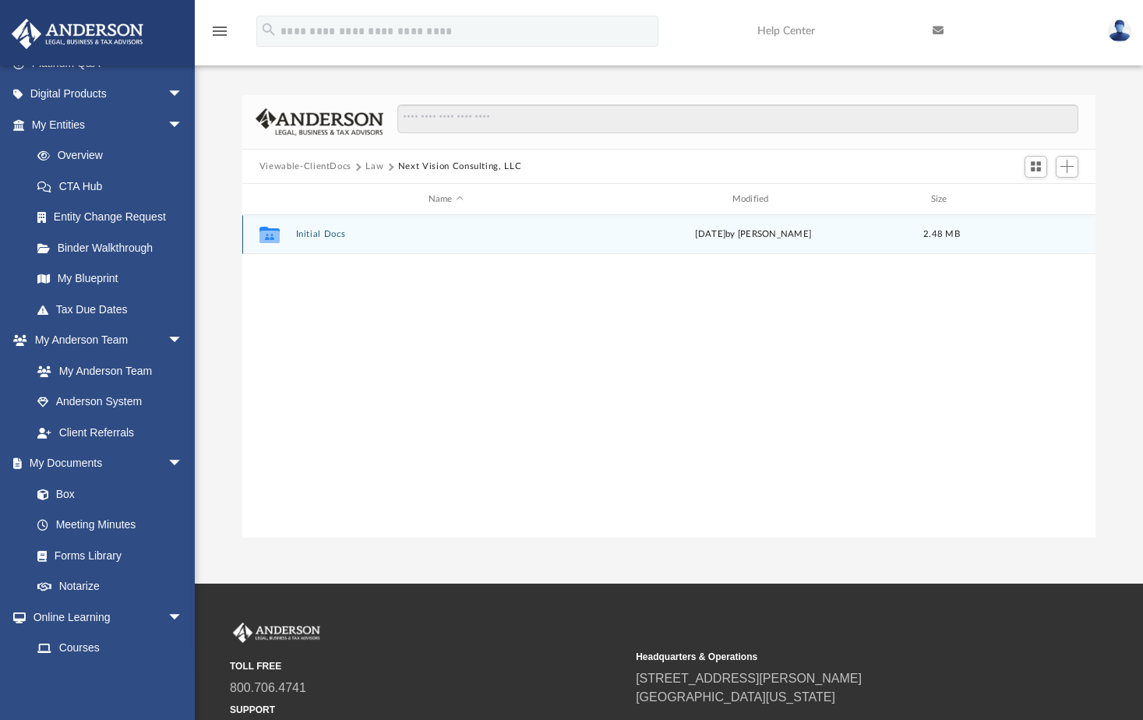
click at [315, 232] on button "Initial Docs" at bounding box center [445, 235] width 301 height 10
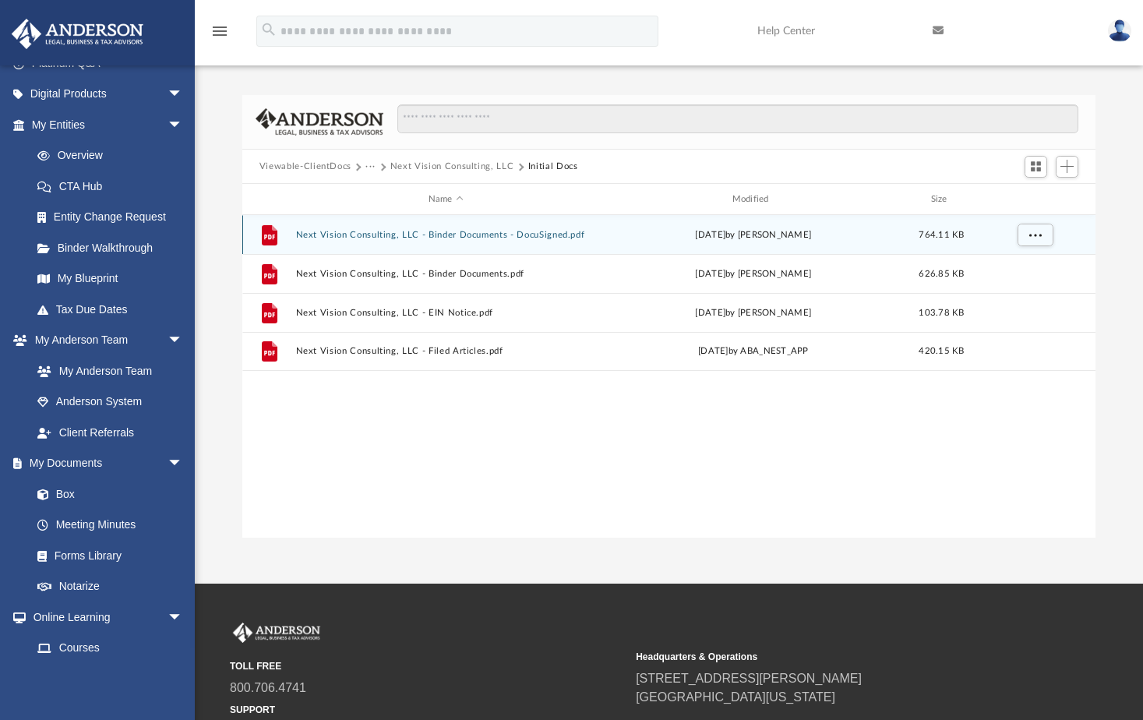
click at [384, 235] on button "Next Vision Consulting, LLC - Binder Documents - DocuSigned.pdf" at bounding box center [445, 235] width 301 height 10
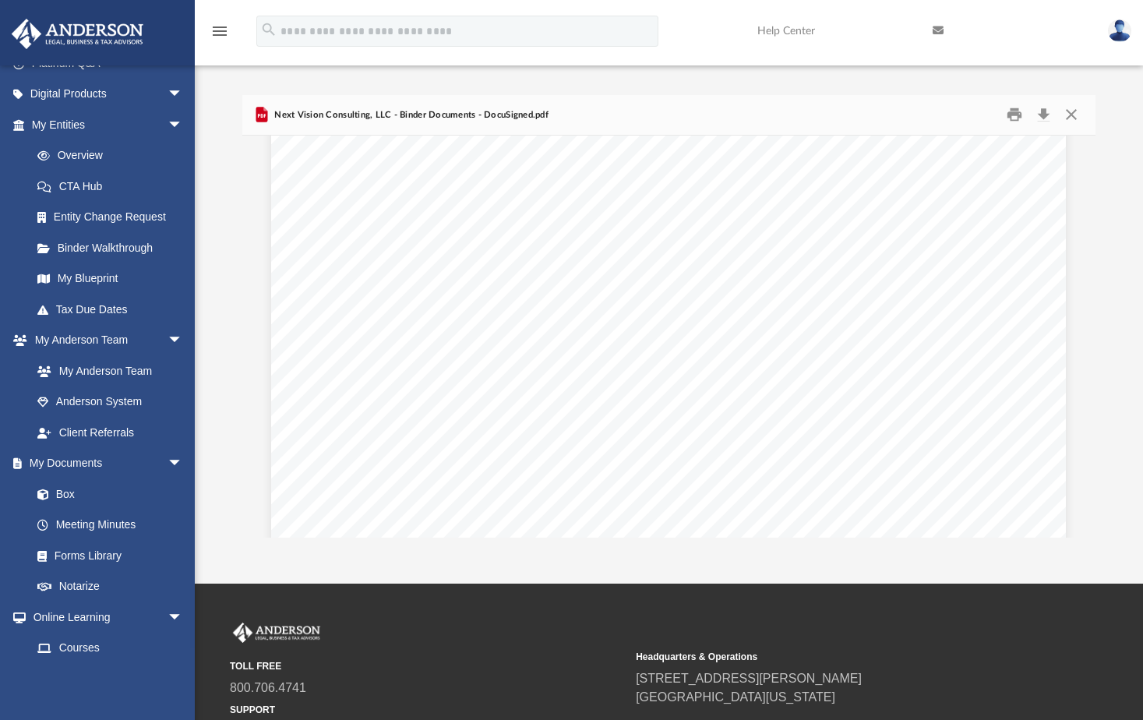
scroll to position [74179, 0]
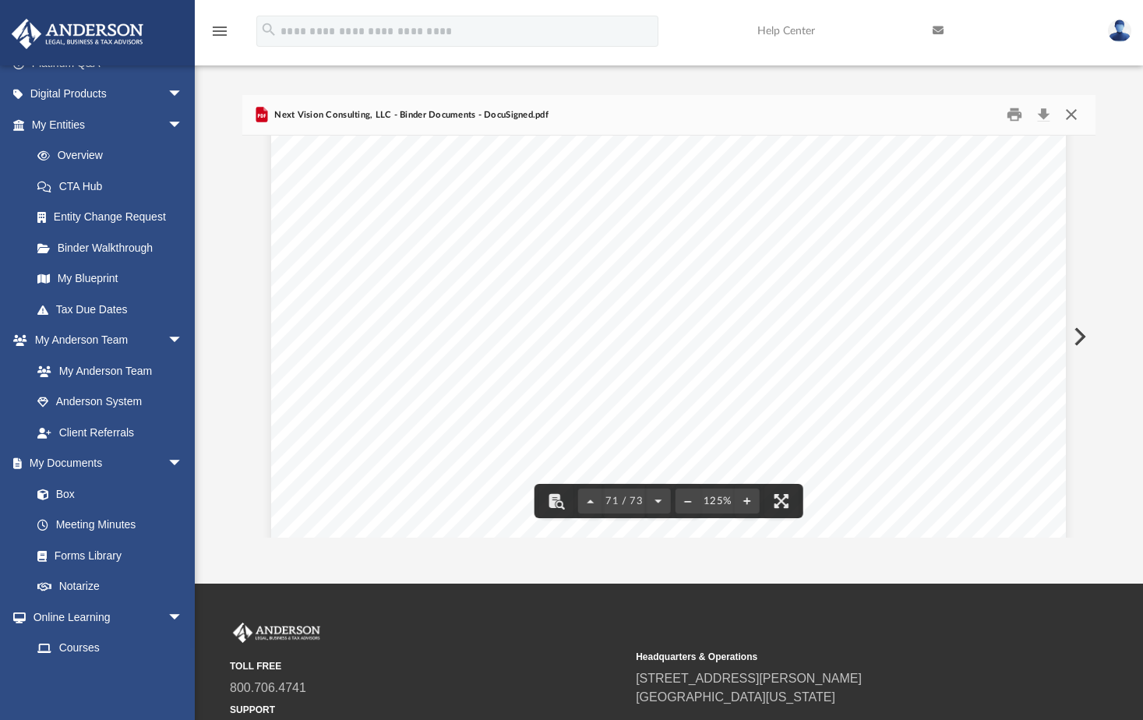
click at [1072, 114] on button "Close" at bounding box center [1072, 115] width 28 height 24
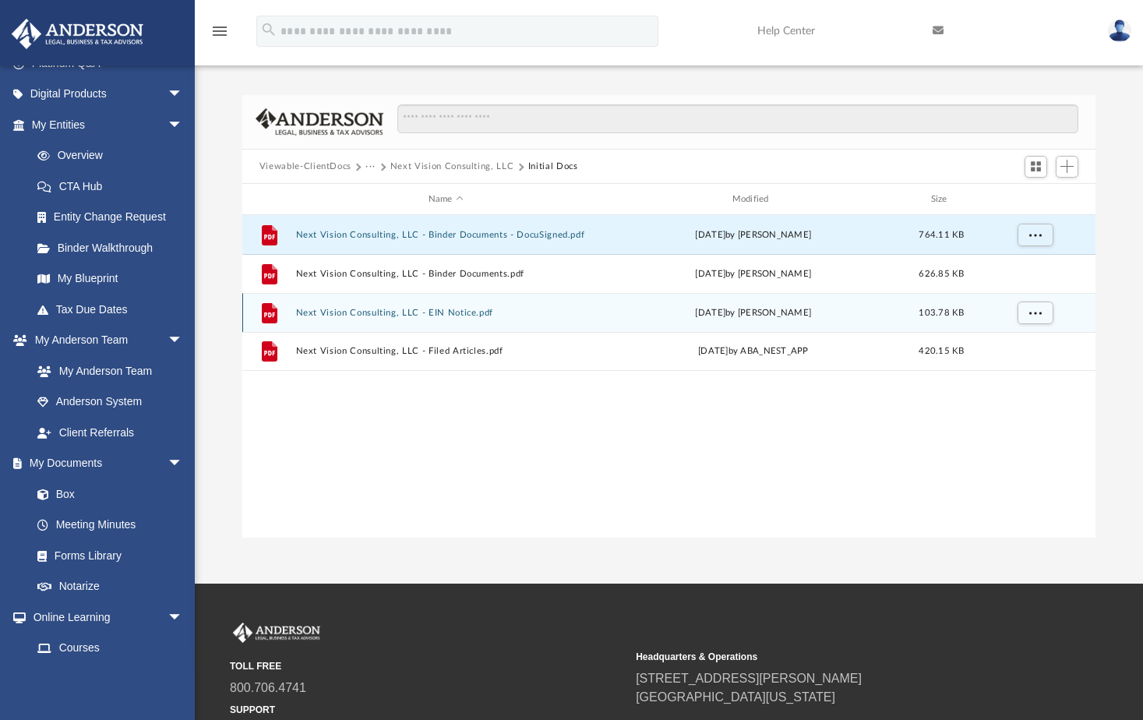
click at [445, 313] on button "Next Vision Consulting, LLC - EIN Notice.pdf" at bounding box center [445, 313] width 301 height 10
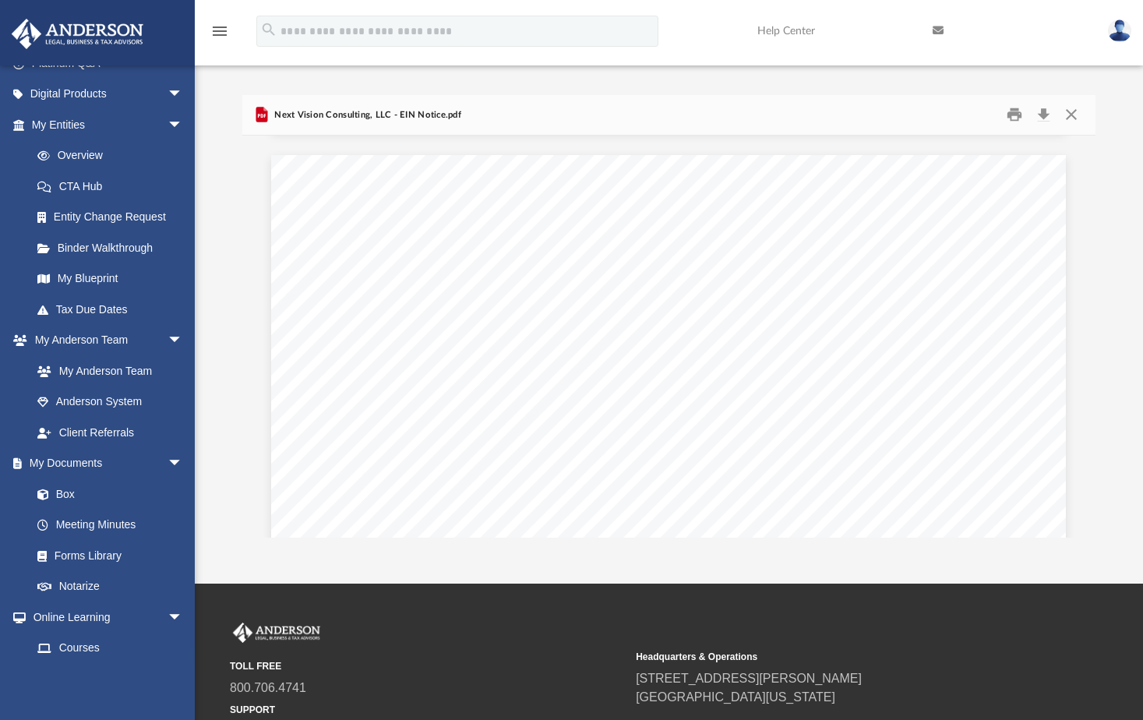
scroll to position [1050, 0]
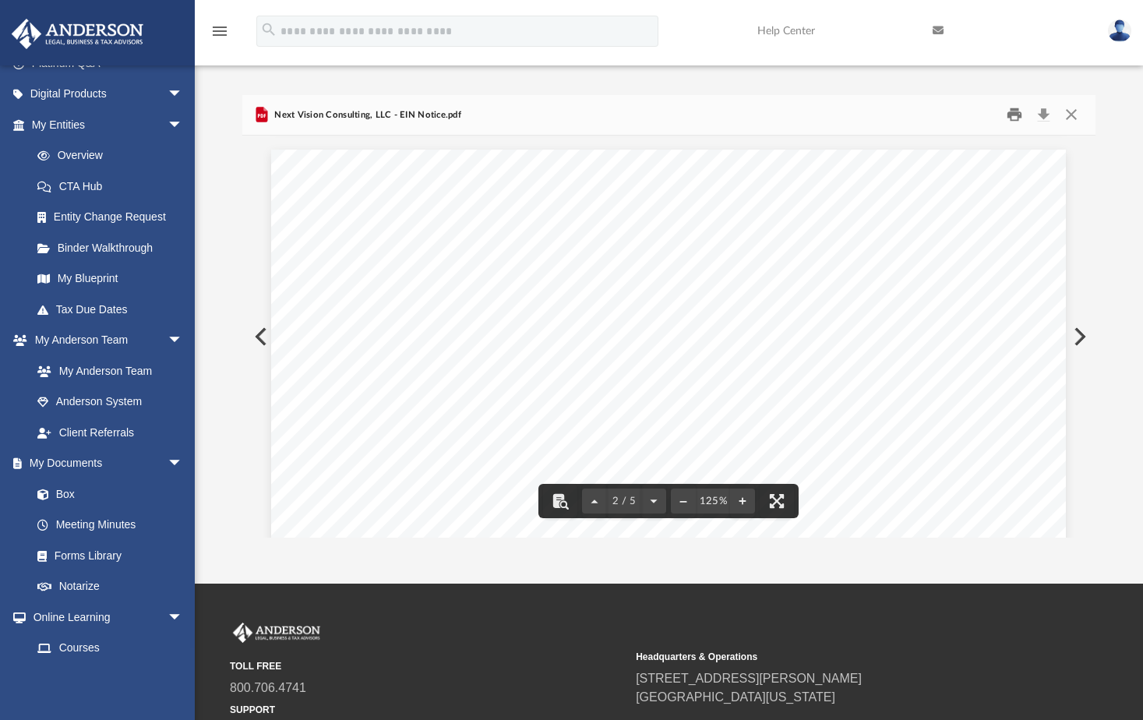
click at [1011, 108] on button "Print" at bounding box center [1014, 115] width 31 height 24
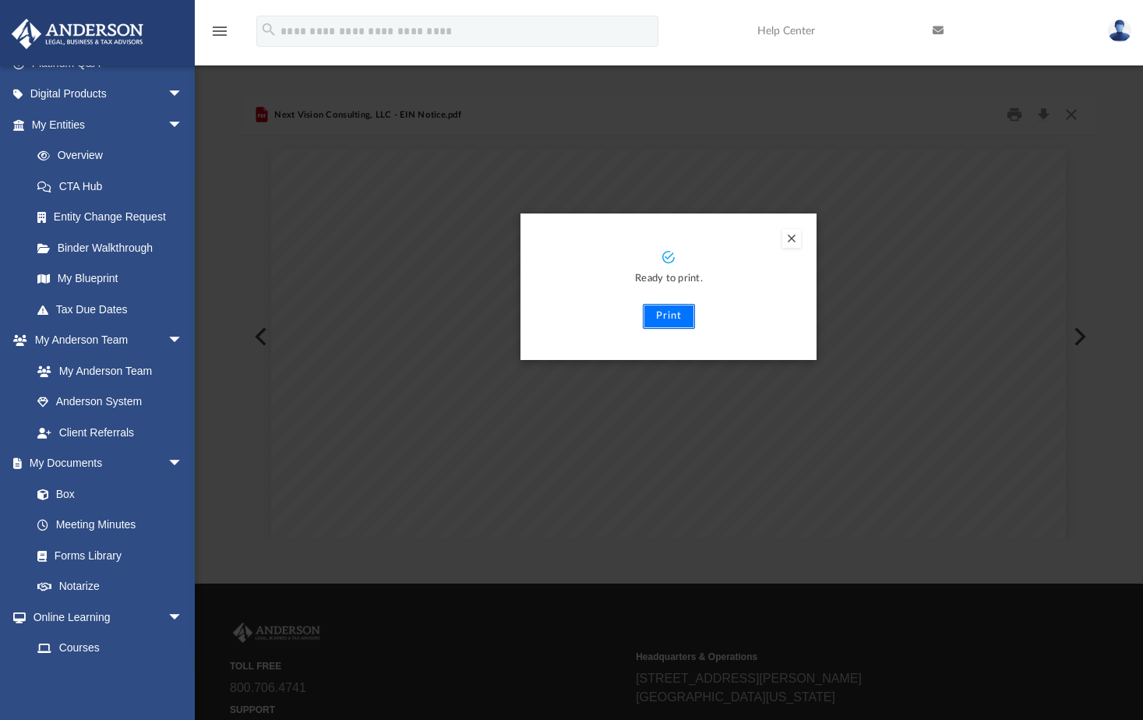
click at [675, 324] on button "Print" at bounding box center [669, 316] width 52 height 25
